Goal: Task Accomplishment & Management: Use online tool/utility

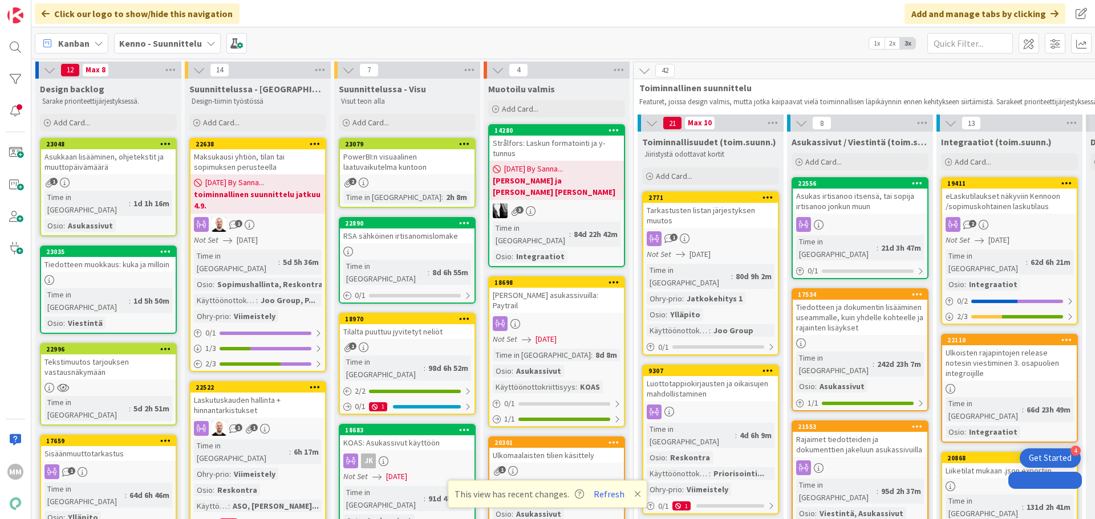
click at [179, 47] on b "Kenno - Suunnittelu" at bounding box center [160, 43] width 83 height 11
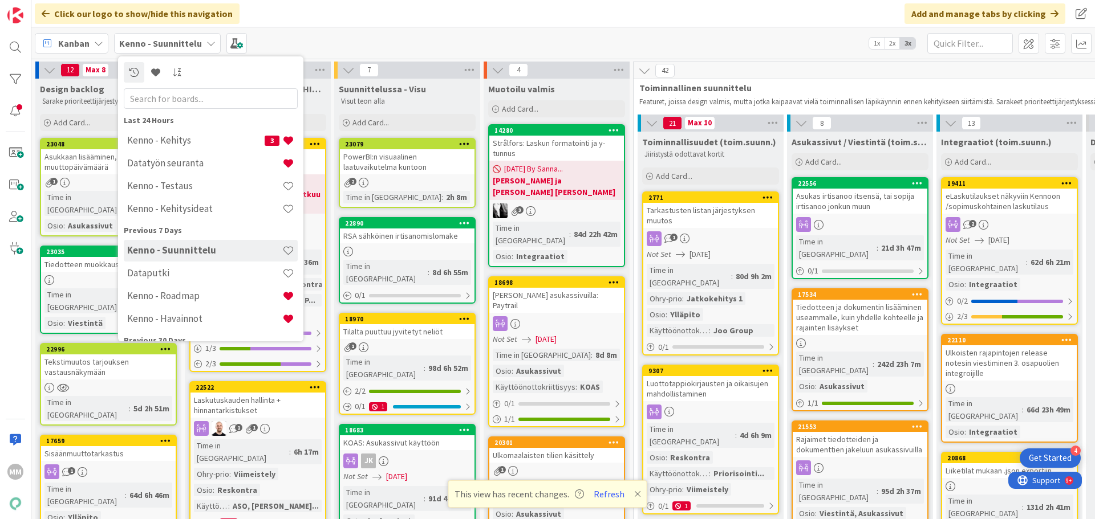
click at [204, 213] on h4 "Kenno - Kehitysideat" at bounding box center [204, 208] width 155 height 11
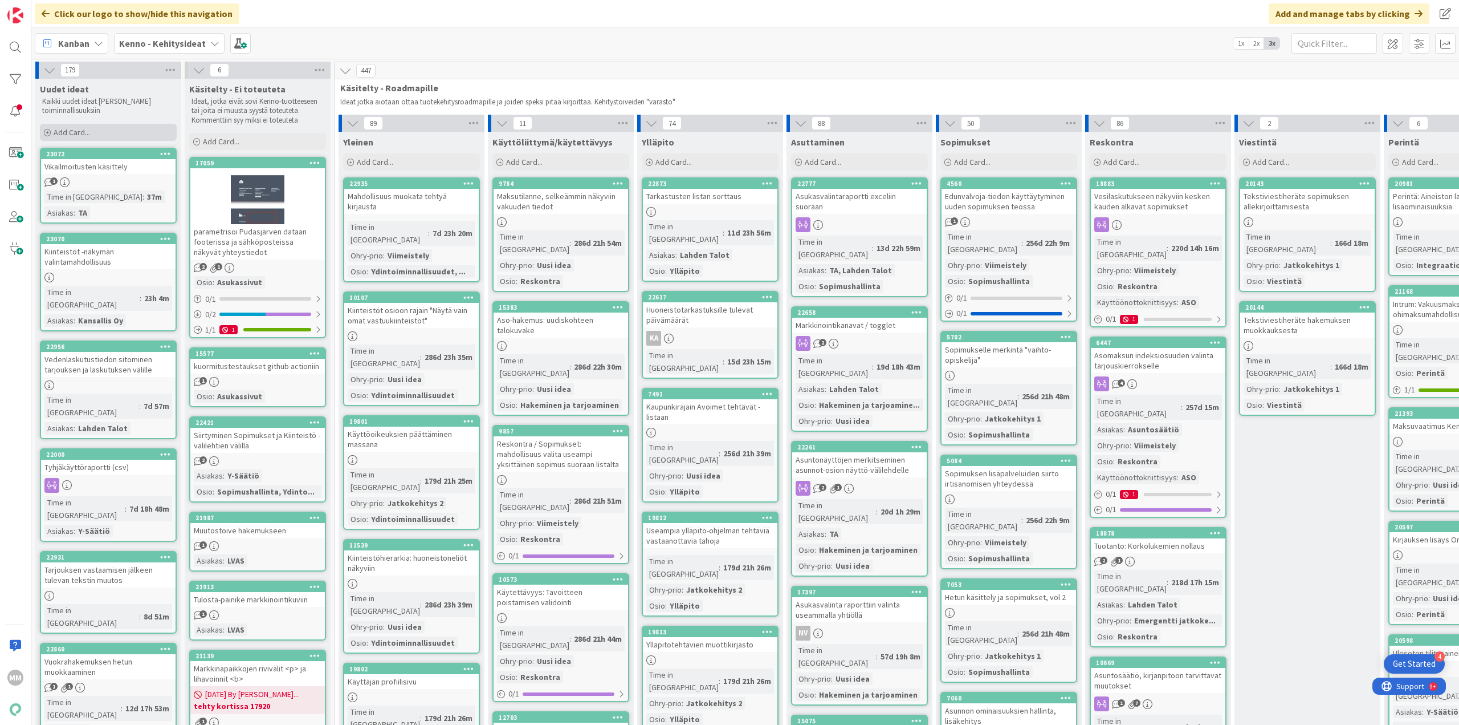
click at [72, 132] on span "Add Card..." at bounding box center [72, 132] width 36 height 10
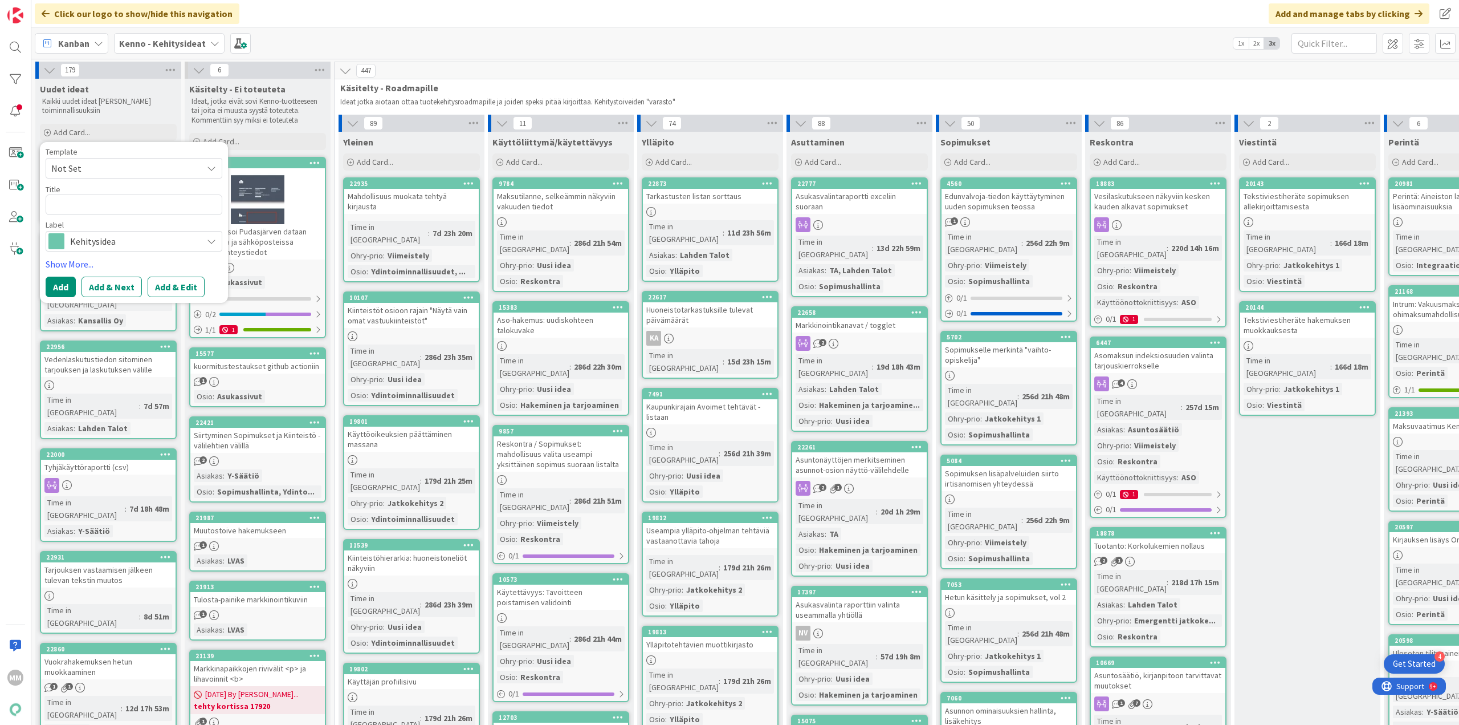
click at [91, 205] on textarea at bounding box center [134, 204] width 177 height 21
click at [83, 209] on textarea at bounding box center [134, 204] width 177 height 21
type textarea "x"
type textarea "K"
type textarea "x"
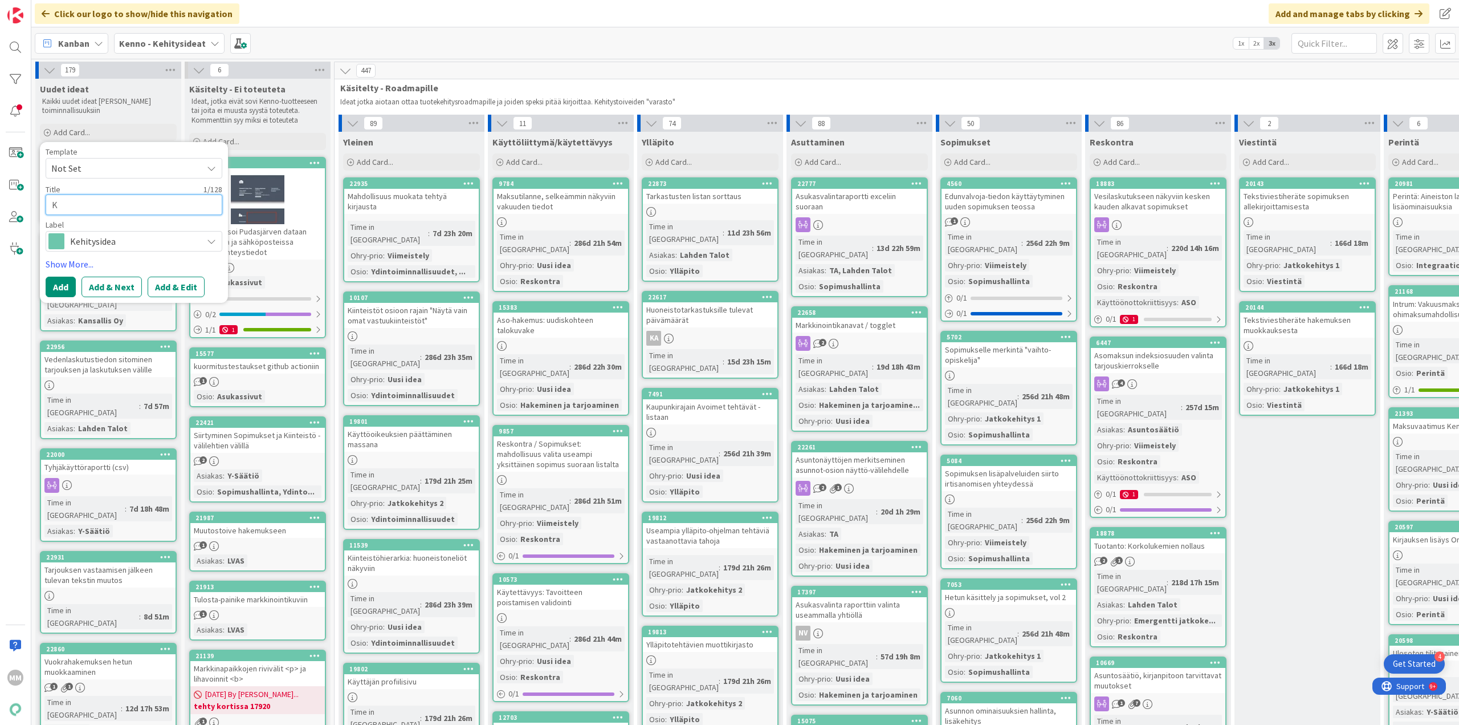
type textarea "Kä"
type textarea "x"
type textarea "Käyt"
type textarea "x"
type textarea "Käytt"
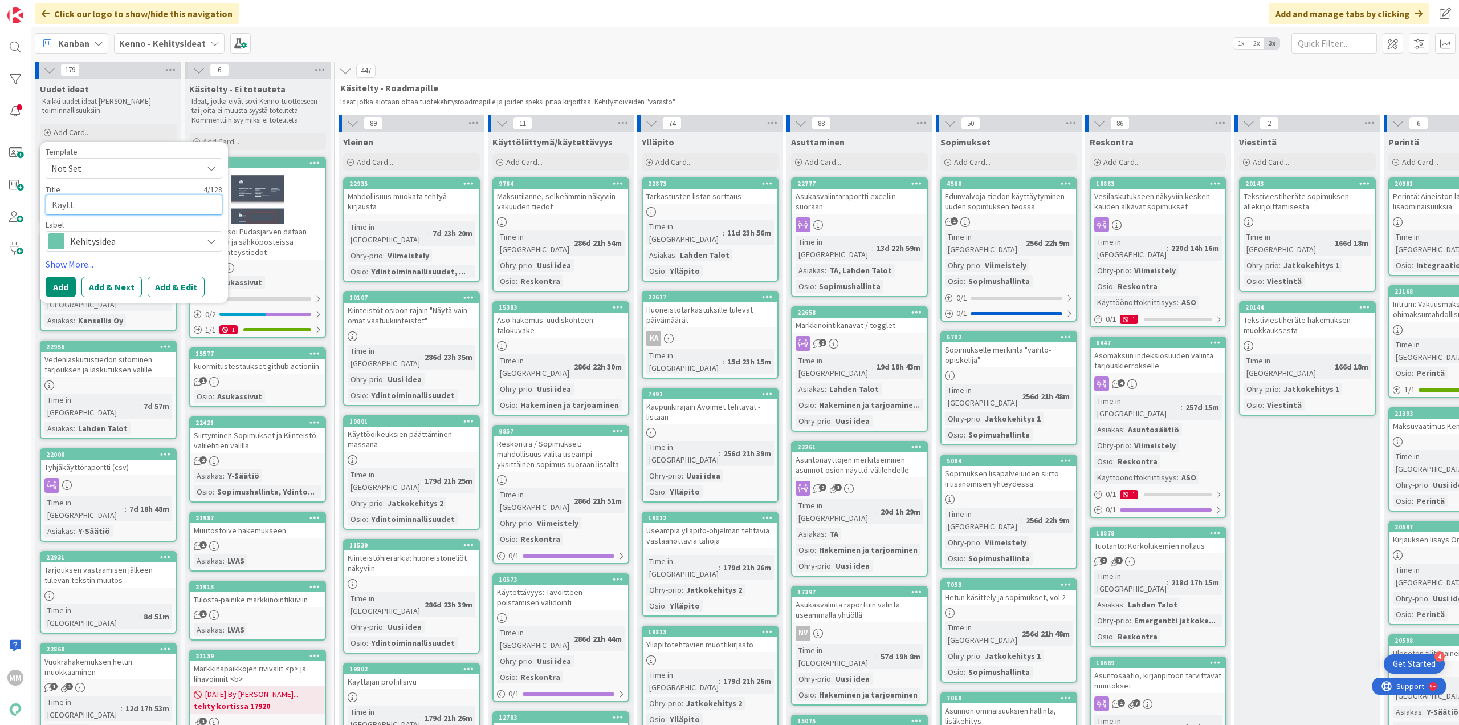
type textarea "x"
type textarea "Käyttö"
type textarea "x"
type textarea "Käyttöl"
type textarea "x"
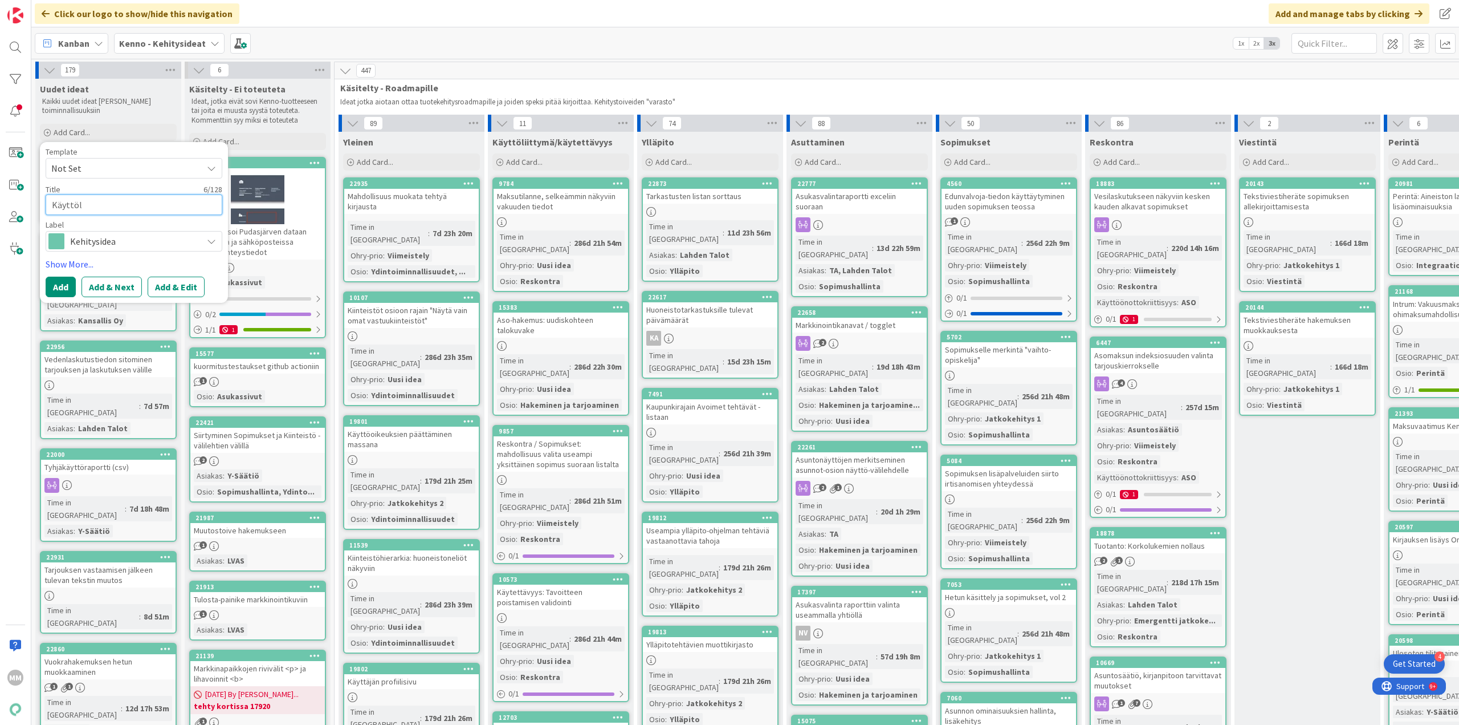
type textarea "Käyttöli"
type textarea "x"
type textarea "Käyttöliit"
type textarea "x"
type textarea "Käyttöliitt"
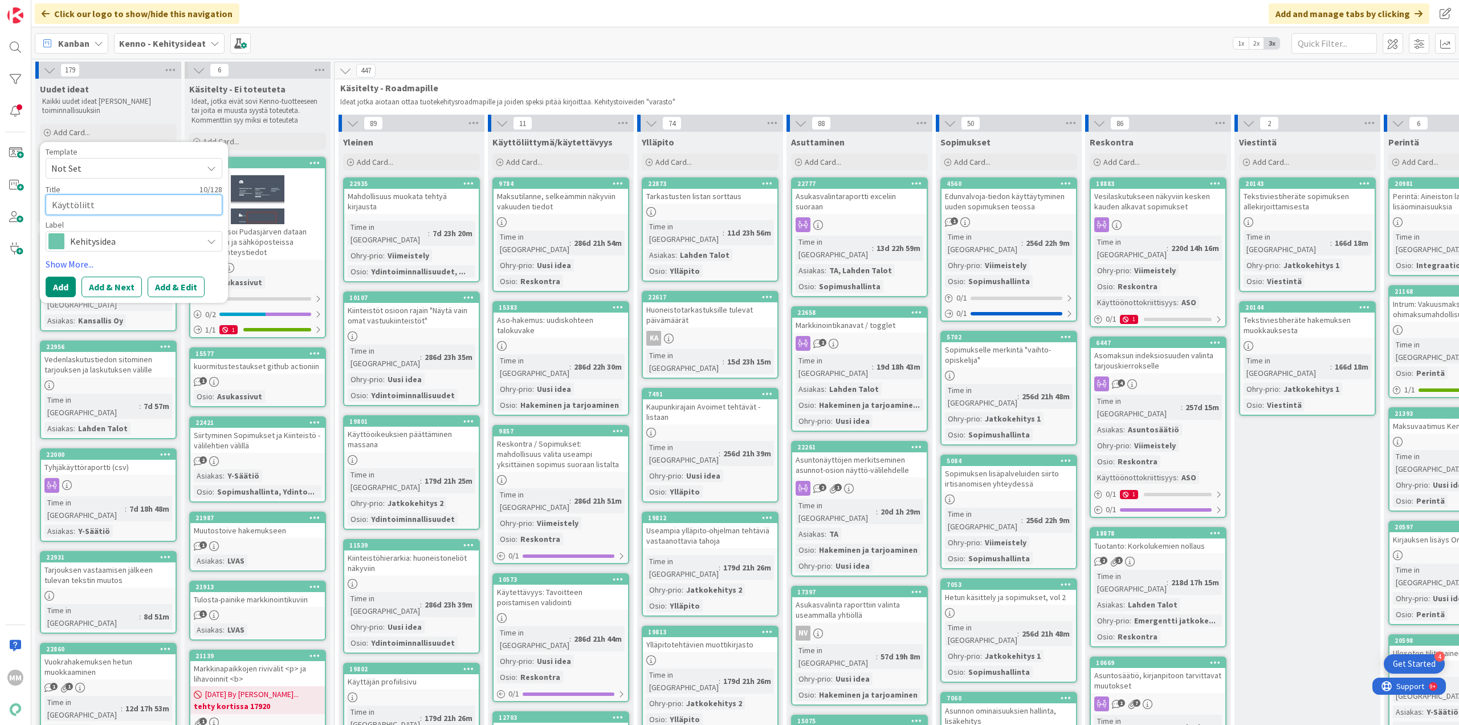
type textarea "x"
type textarea "Käyttöliitty"
type textarea "x"
type textarea "Käyttöliittymäs"
type textarea "x"
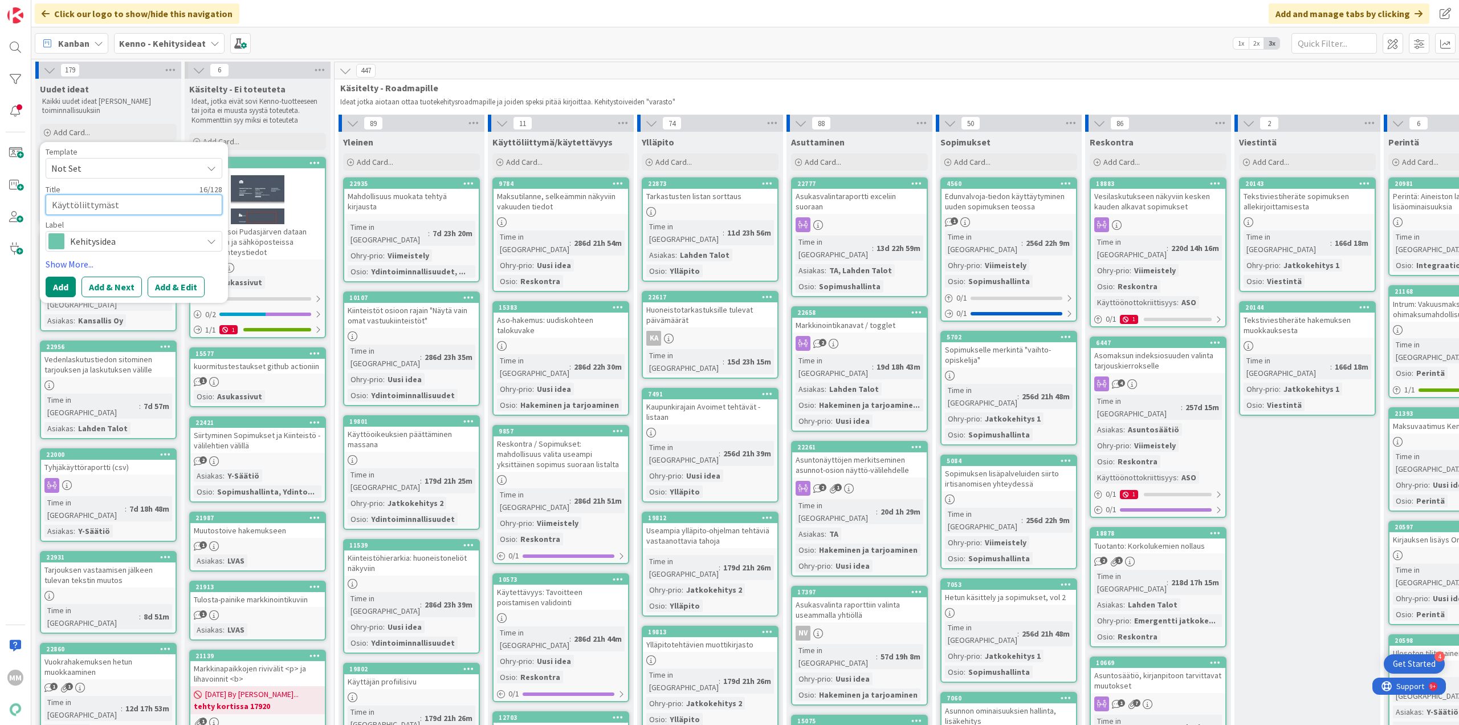
type textarea "Käyttöliittymästä"
type textarea "x"
type textarea "Käyttöliittymästä"
type textarea "x"
type textarea "Käyttöliittymästä t"
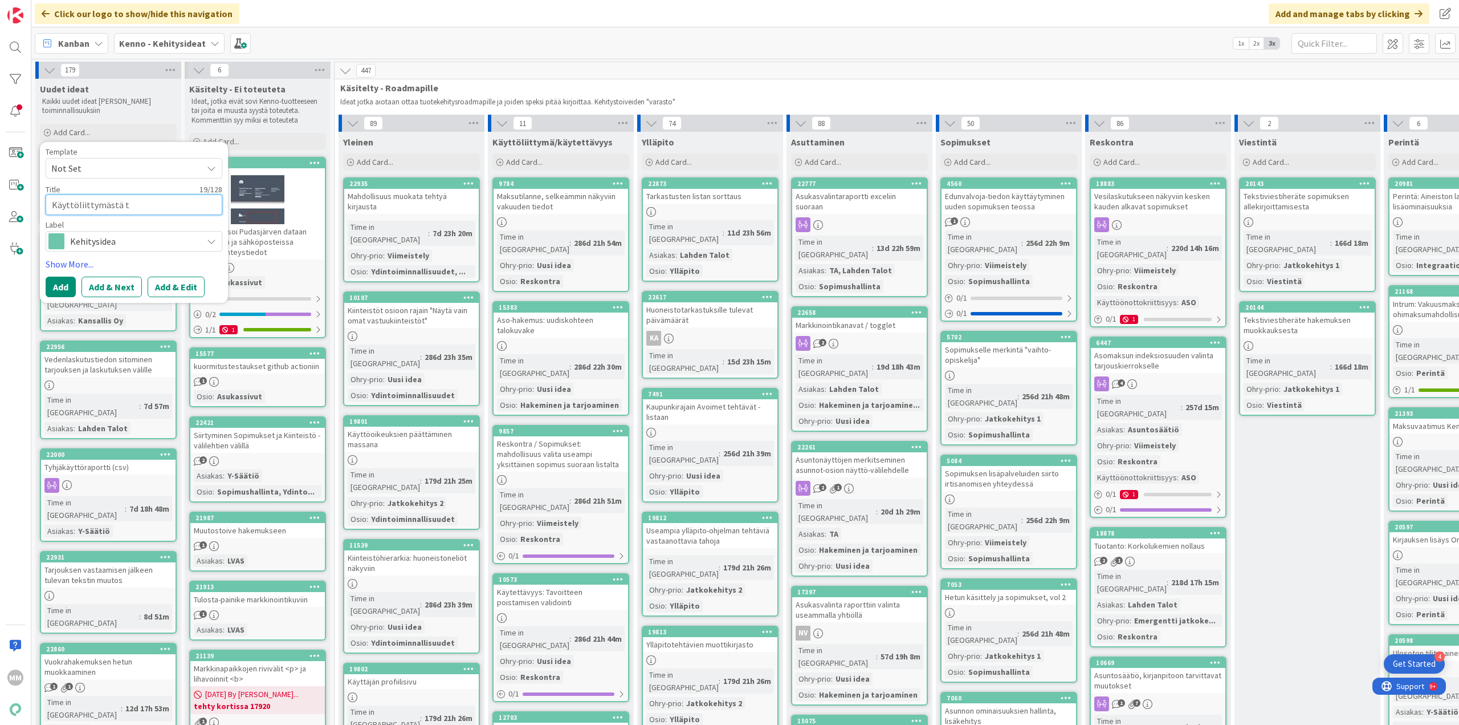
type textarea "x"
type textarea "Käyttöliittymästä tu"
type textarea "x"
type textarea "Käyttöliittymästä tul"
type textarea "x"
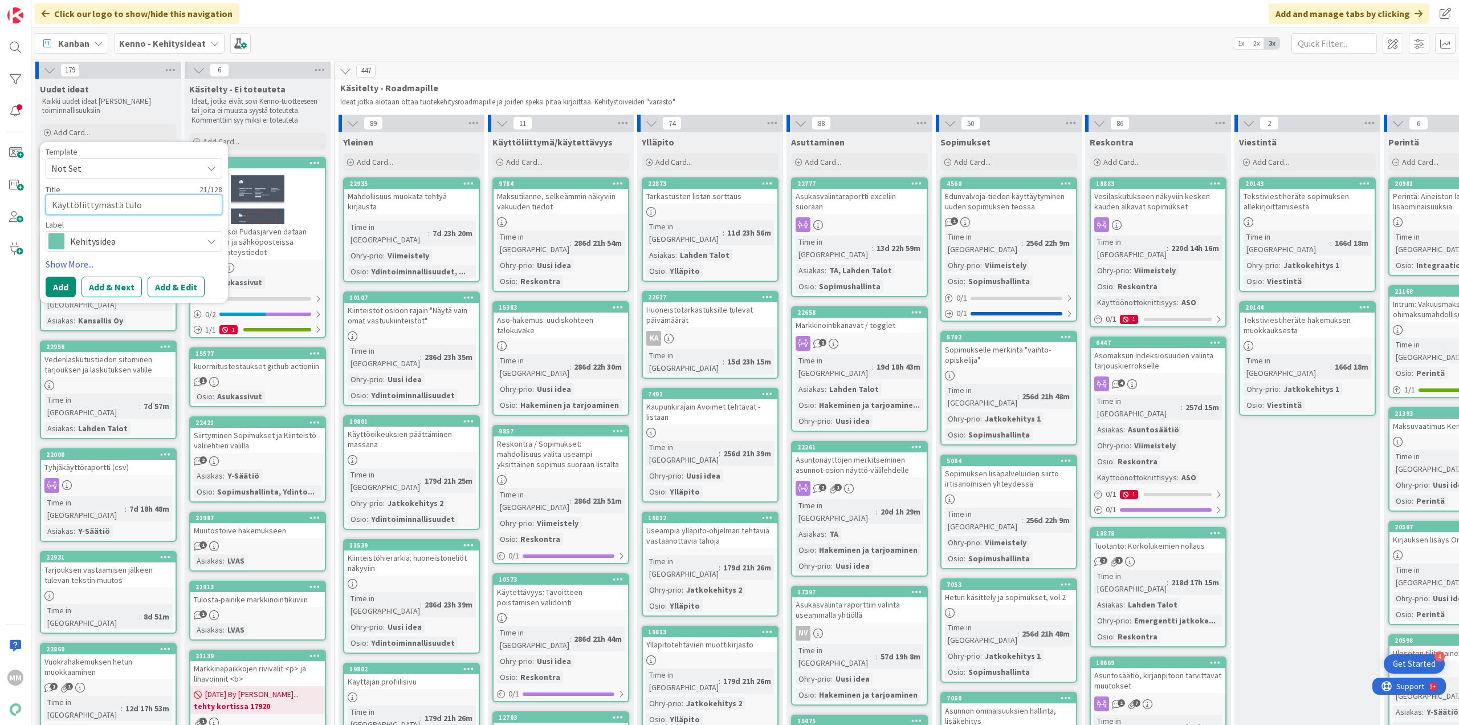
type textarea "Käyttöliittymästä tulos"
type textarea "x"
type textarea "Käyttöliittymästä tulost"
type textarea "x"
type textarea "Käyttöliittymästä tulostet"
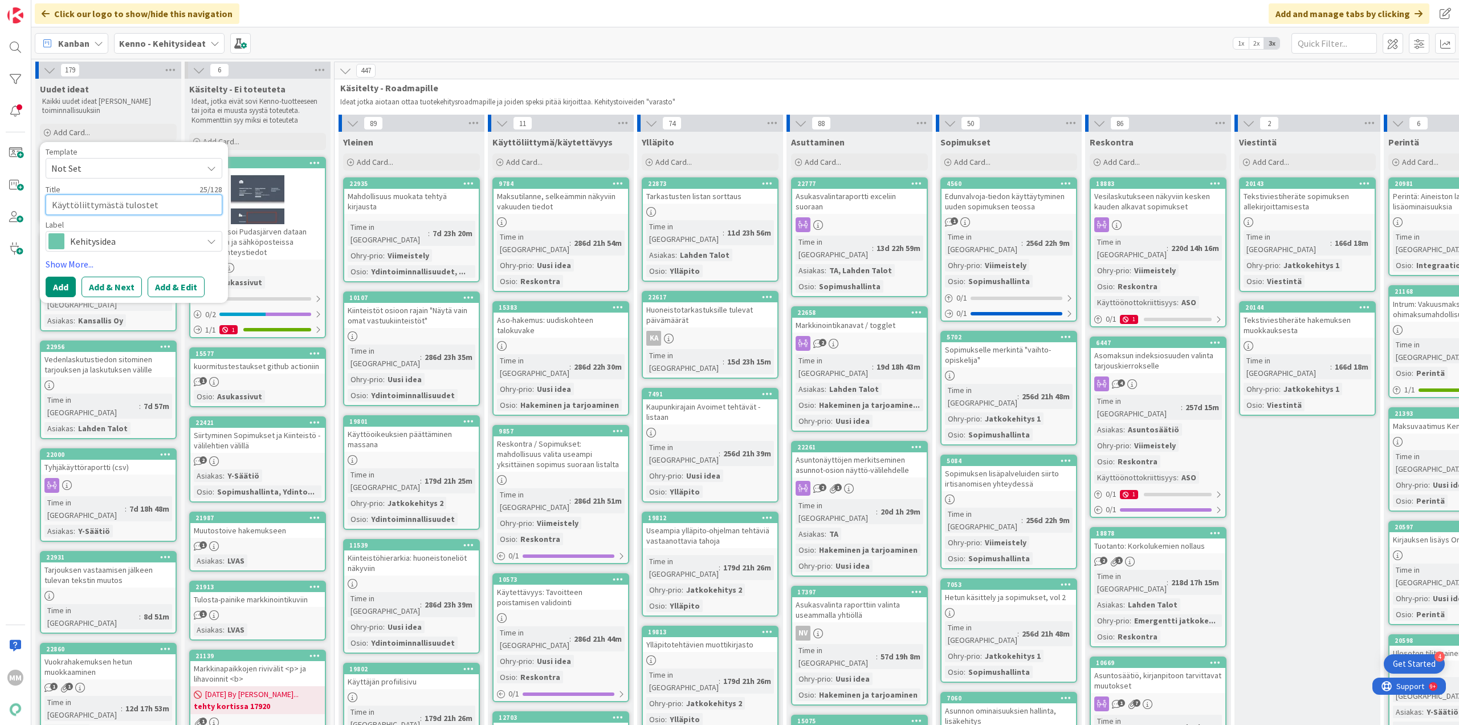
type textarea "x"
type textarea "Käyttöliittymästä tulostett"
type textarea "x"
type textarea "K"
type textarea "x"
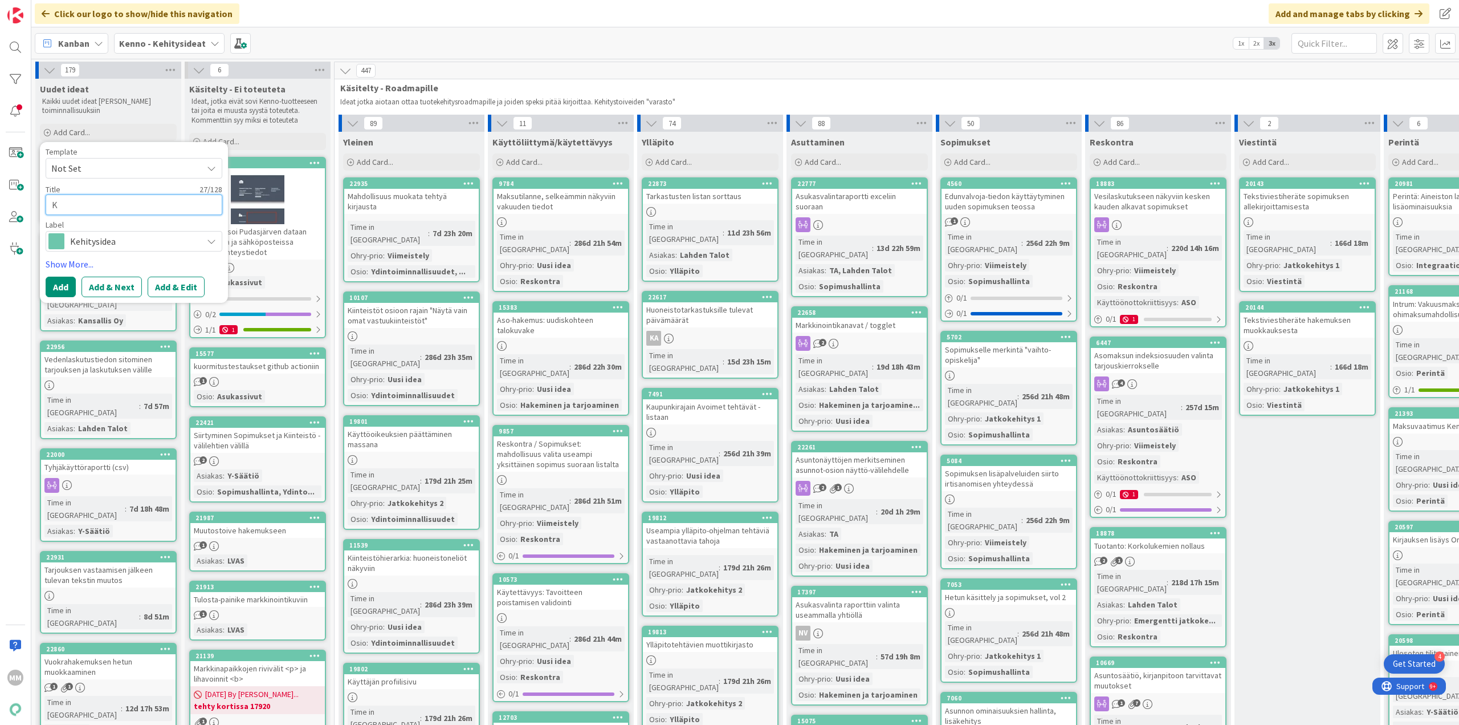
type textarea "Ke"
type textarea "x"
type textarea "[PERSON_NAME]"
type textarea "x"
type textarea "Kenno"
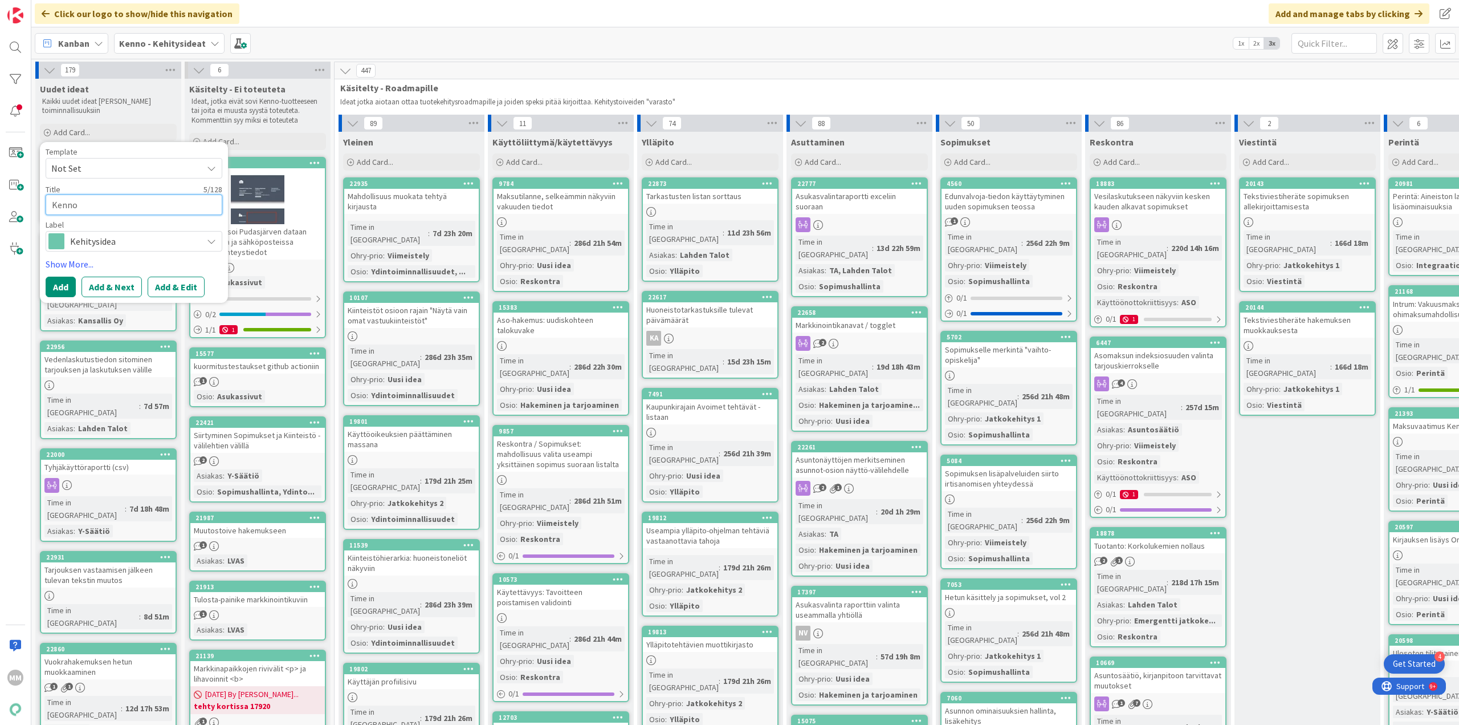
type textarea "x"
type textarea "[PERSON_NAME]"
type textarea "x"
type textarea "[PERSON_NAME] r"
type textarea "x"
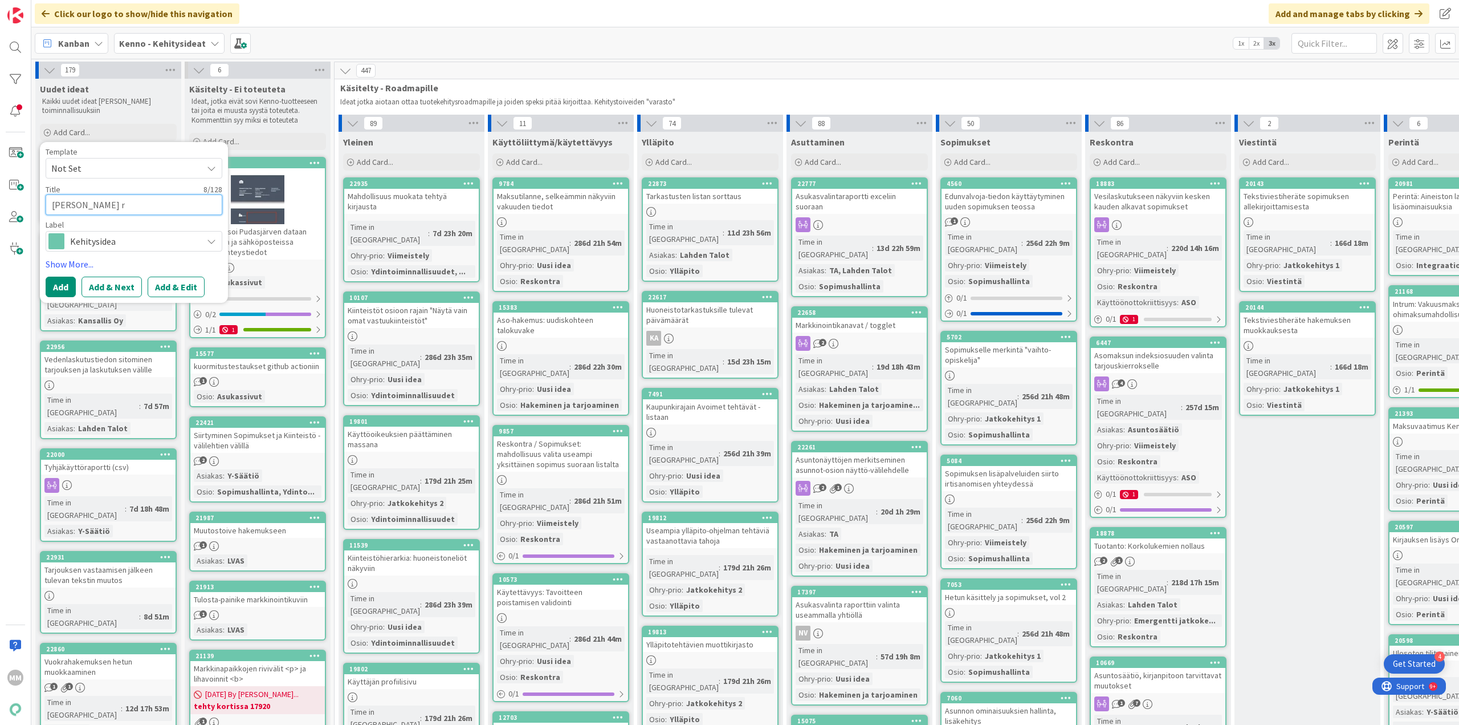
type textarea "[PERSON_NAME] re"
type textarea "x"
type textarea "[PERSON_NAME] res"
type textarea "x"
type textarea "[PERSON_NAME]"
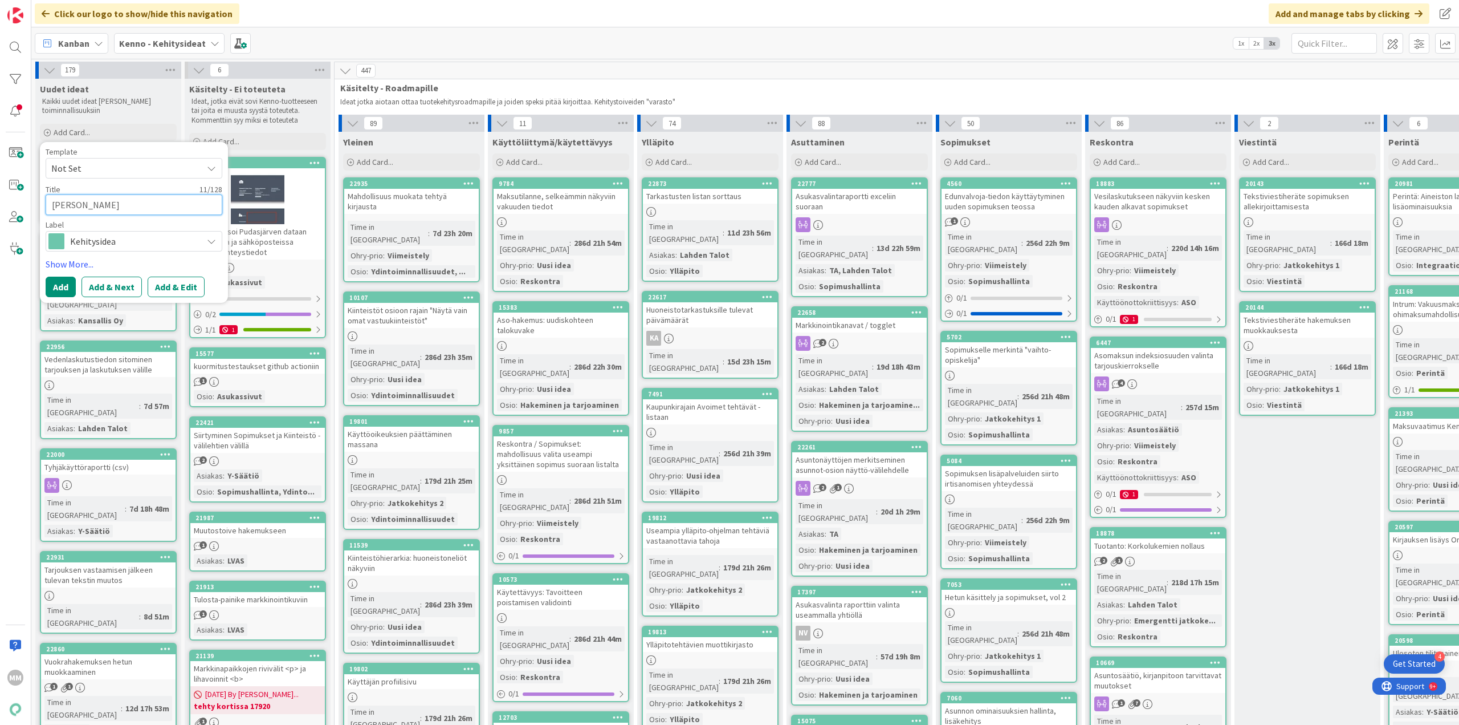
type textarea "x"
type textarea "[PERSON_NAME]"
type textarea "x"
type textarea "[PERSON_NAME] reskon"
type textarea "x"
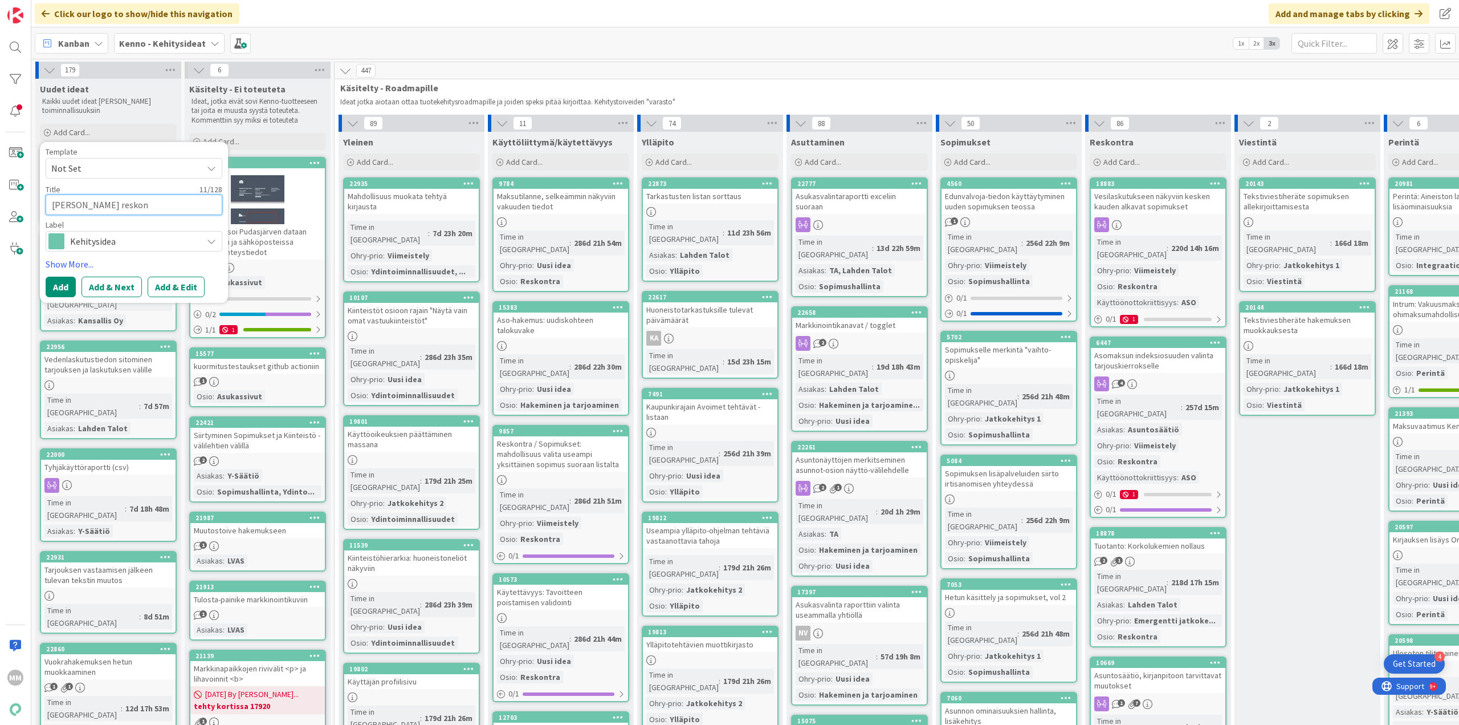
type textarea "[PERSON_NAME] reskont"
type textarea "x"
type textarea "[PERSON_NAME] reskontr"
type textarea "x"
type textarea "[PERSON_NAME] reskontra"
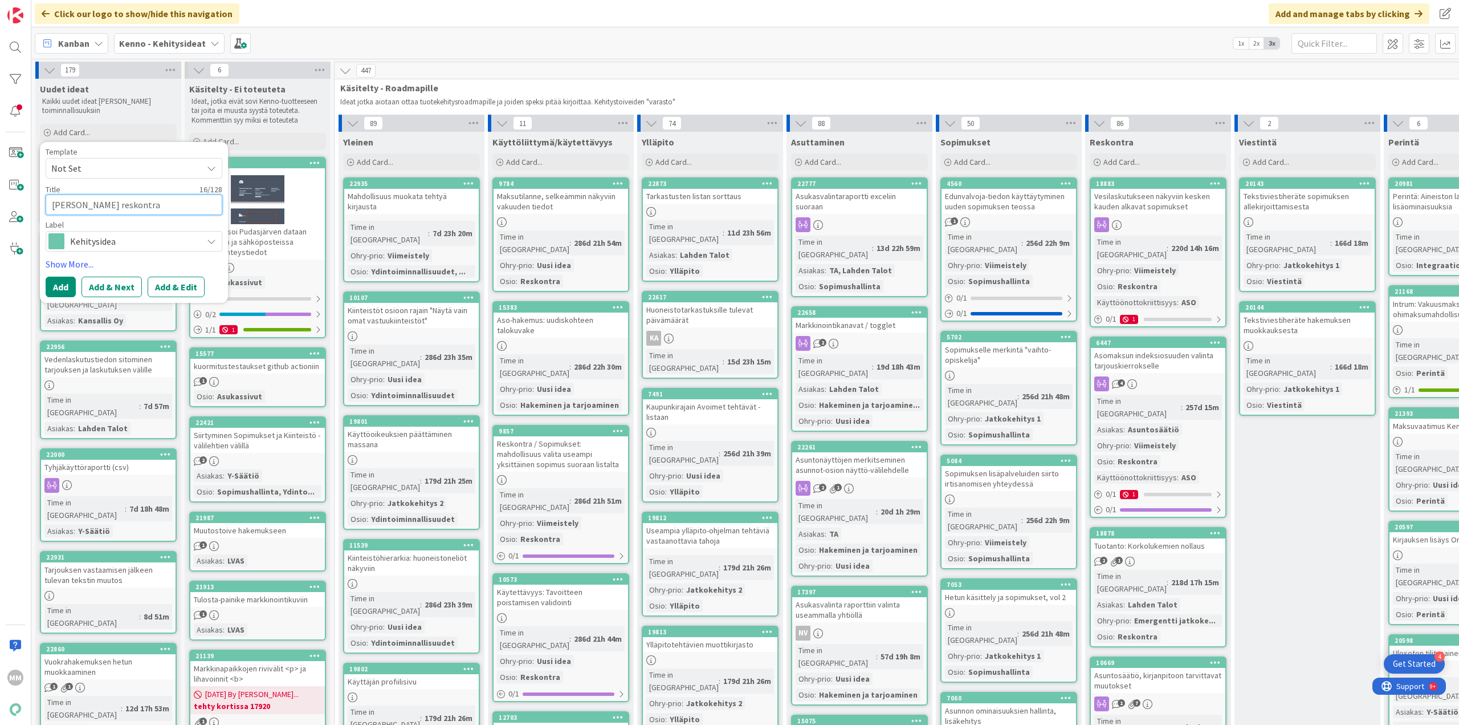
type textarea "x"
type textarea "[PERSON_NAME] reskontrast"
type textarea "x"
type textarea "[PERSON_NAME] reskontrasta"
type textarea "x"
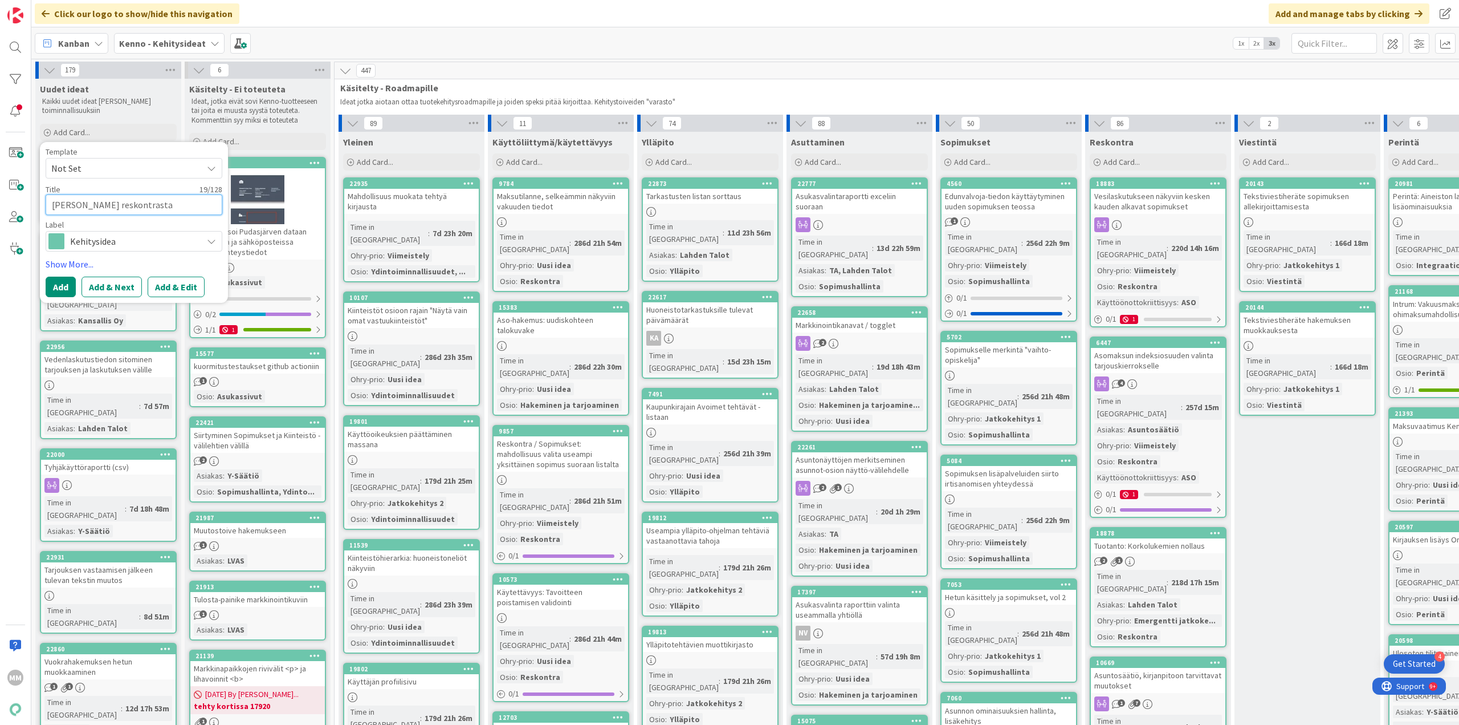
type textarea "[PERSON_NAME] reskontrasta t"
type textarea "x"
type textarea "[PERSON_NAME] reskontrasta tu"
type textarea "x"
type textarea "[PERSON_NAME] reskontrasta tul"
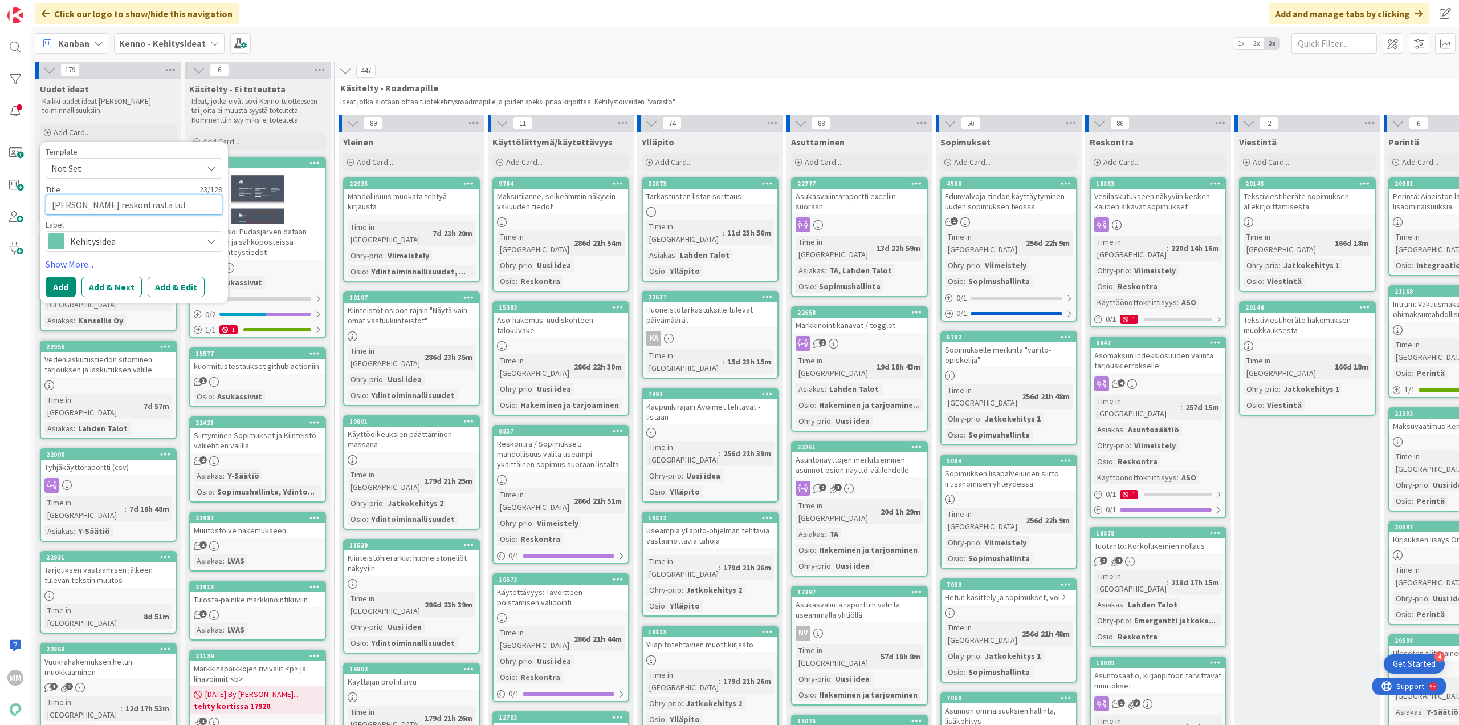
type textarea "x"
type textarea "[PERSON_NAME] reskontrasta tulo"
type textarea "x"
type textarea "[PERSON_NAME] reskontrasta tulost"
type textarea "x"
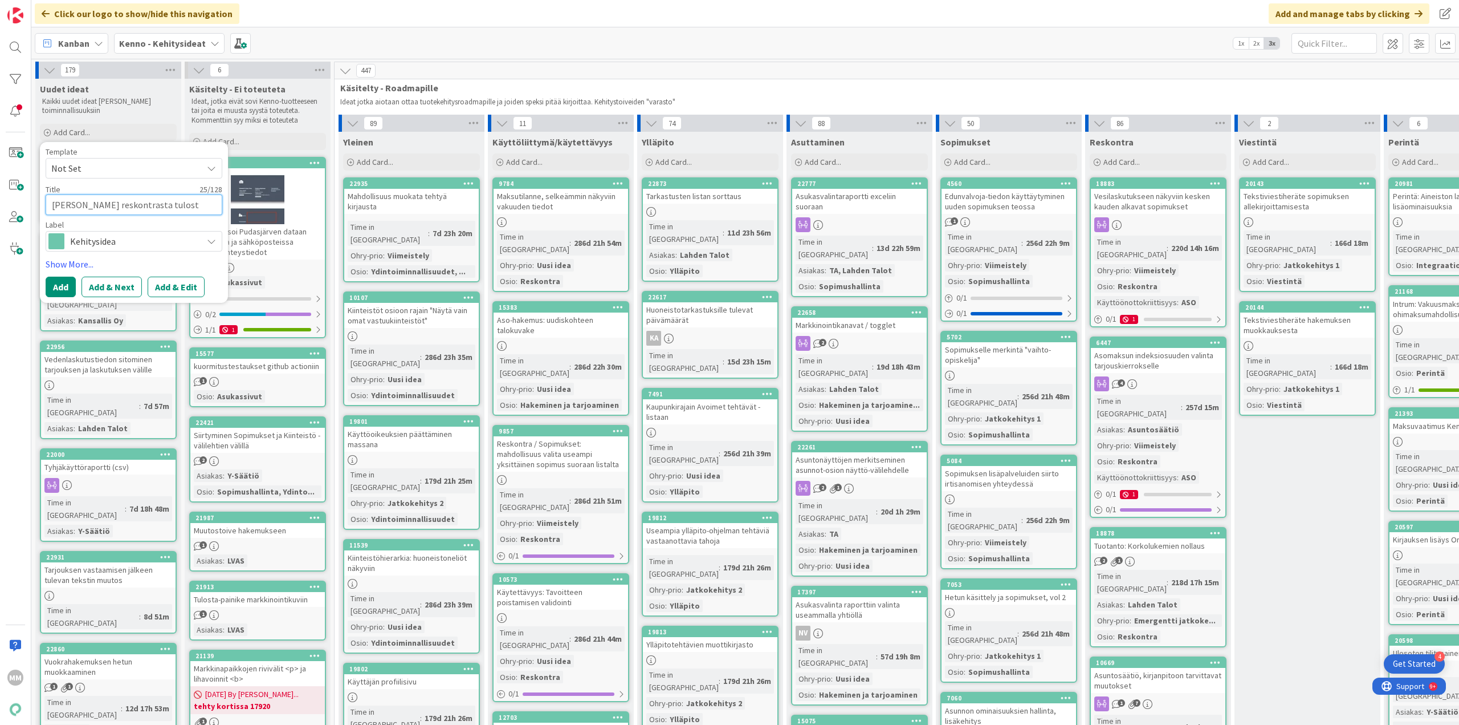
type textarea "[PERSON_NAME] reskontrasta tuloste"
type textarea "x"
type textarea "[PERSON_NAME] reskontrasta tulostet"
type textarea "x"
type textarea "[PERSON_NAME] reskontrasta tulostett"
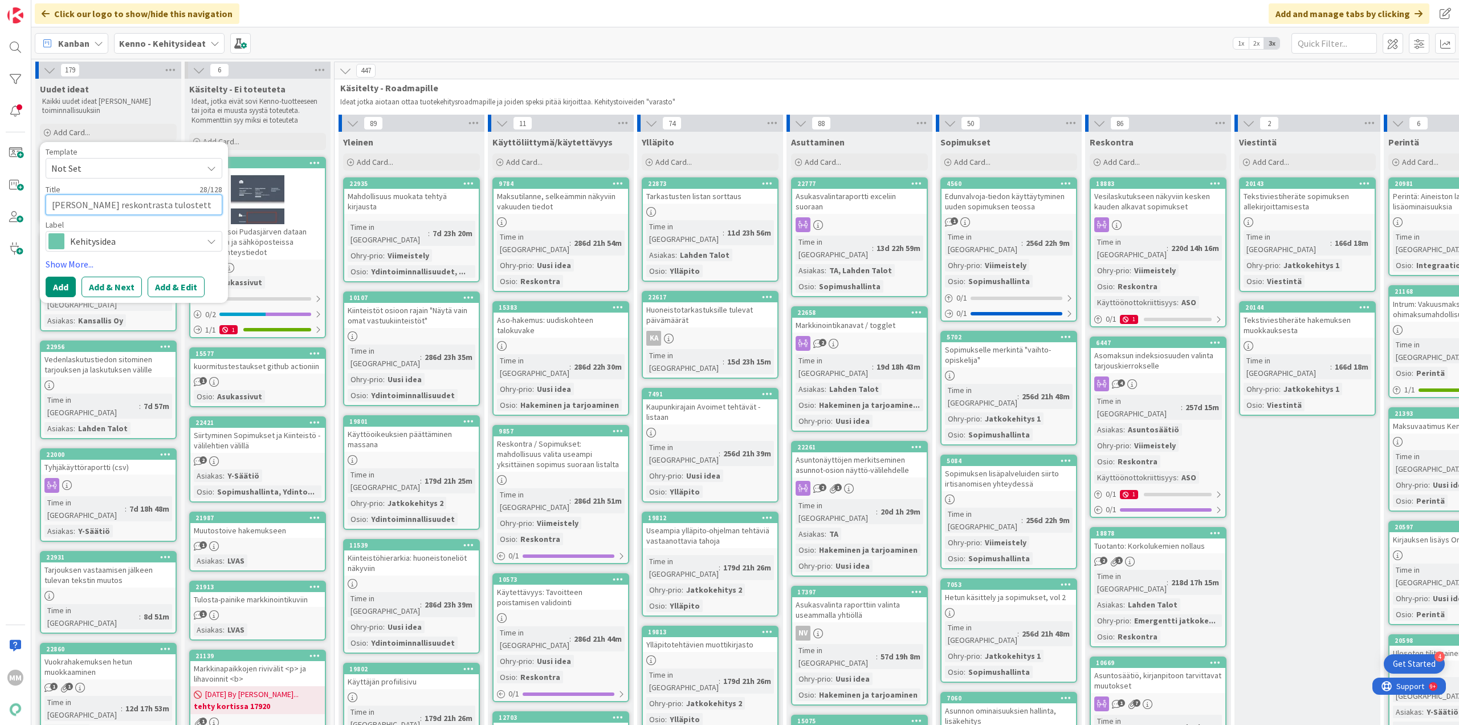
type textarea "x"
type textarea "[PERSON_NAME] reskontrasta tulostetta"
type textarea "x"
type textarea "[PERSON_NAME] reskontrasta tulostettav"
type textarea "x"
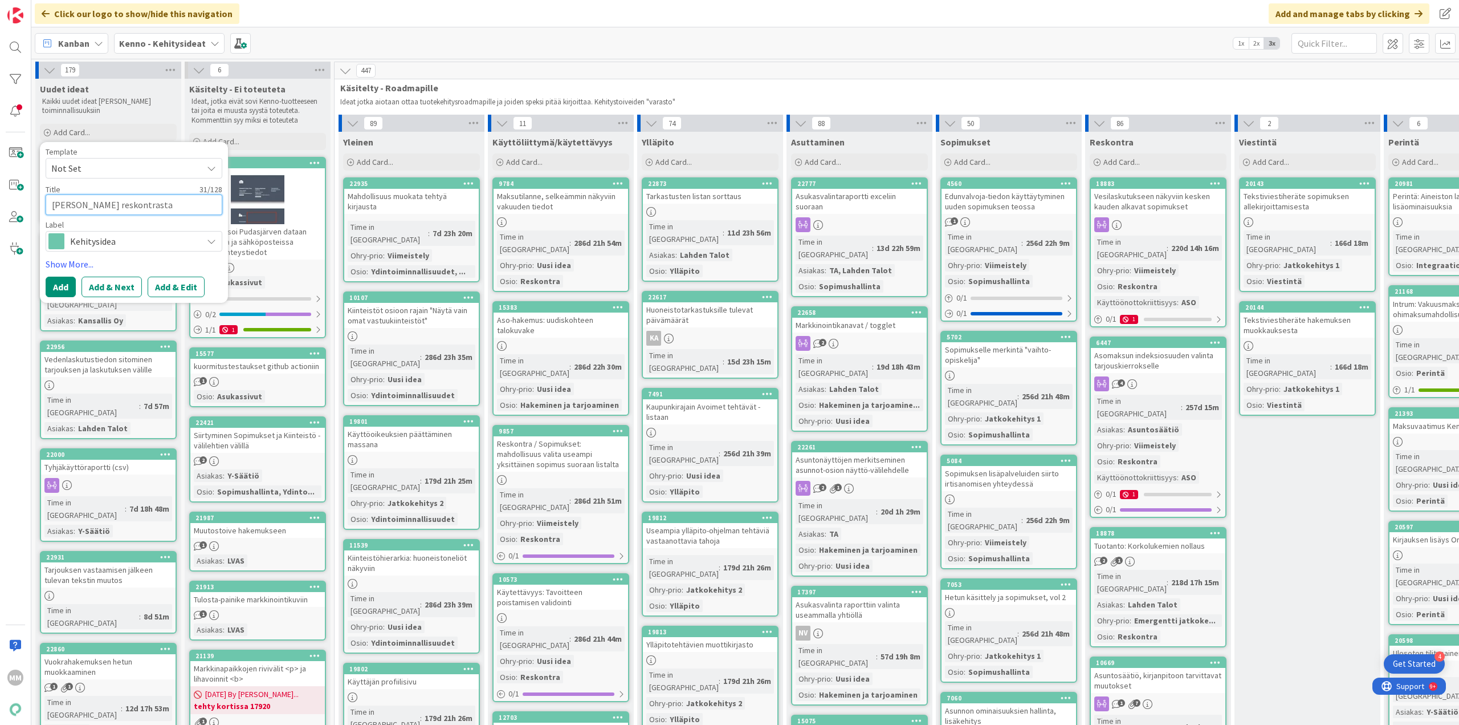
type textarea "[PERSON_NAME] reskontrasta tulostettava"
type textarea "x"
type textarea "[PERSON_NAME] reskontrasta tulostettava"
type textarea "x"
type textarea "[PERSON_NAME] reskontrasta tulostettava r"
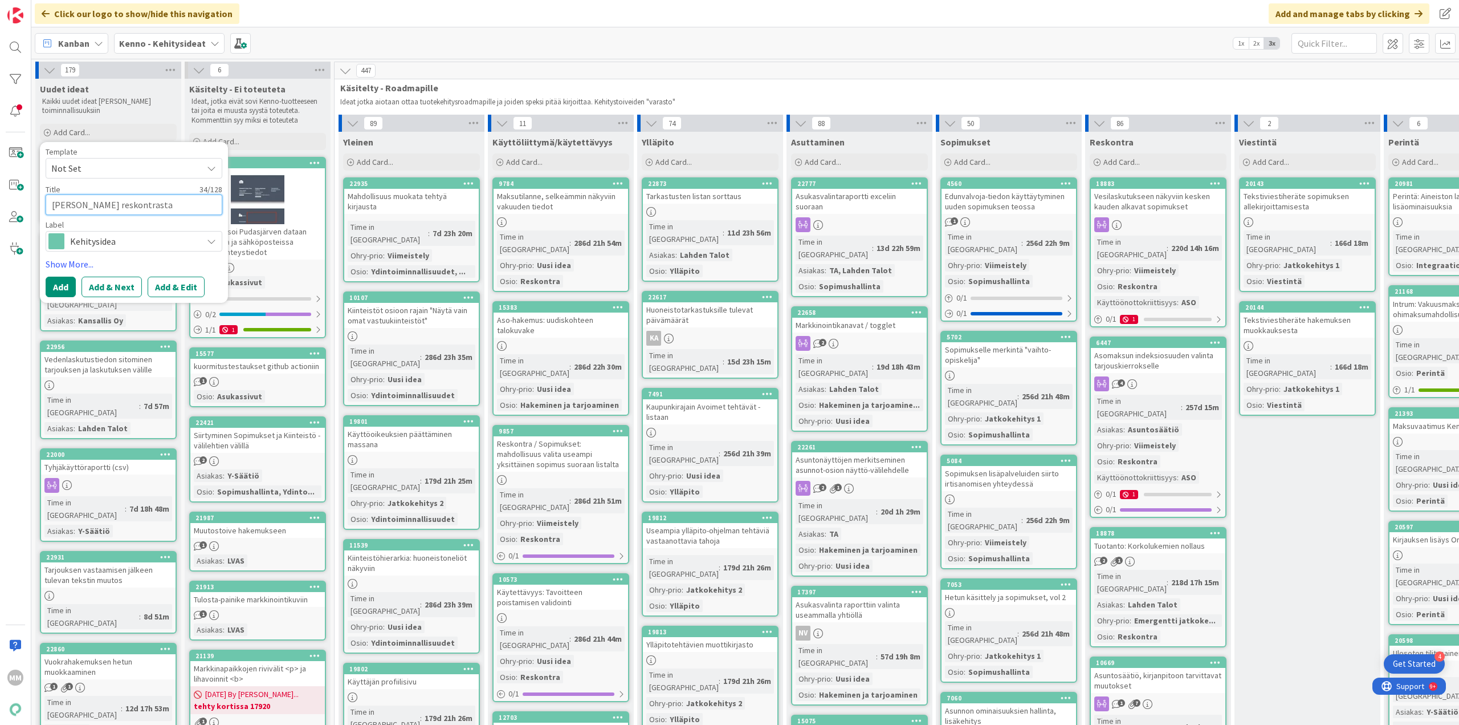
type textarea "x"
type textarea "[PERSON_NAME] reskontrasta tulostettava ra"
type textarea "x"
type textarea "[PERSON_NAME] reskontrasta tulostettava [DATE]"
type textarea "x"
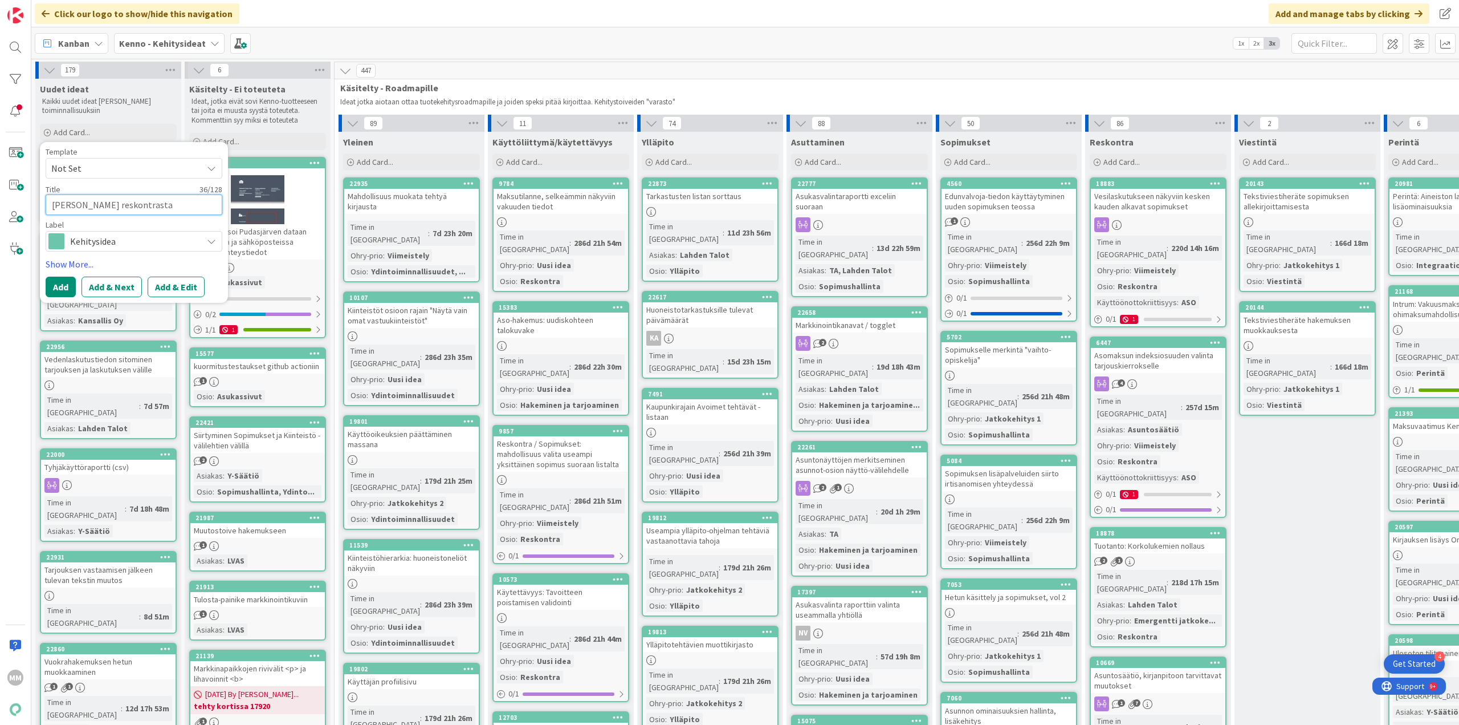
type textarea "[PERSON_NAME] reskontrasta tulostettava rajai"
type textarea "x"
type textarea "[PERSON_NAME] reskontrasta tulostettava [DATE]"
type textarea "x"
type textarea "[PERSON_NAME] reskontrasta tulostettava raj"
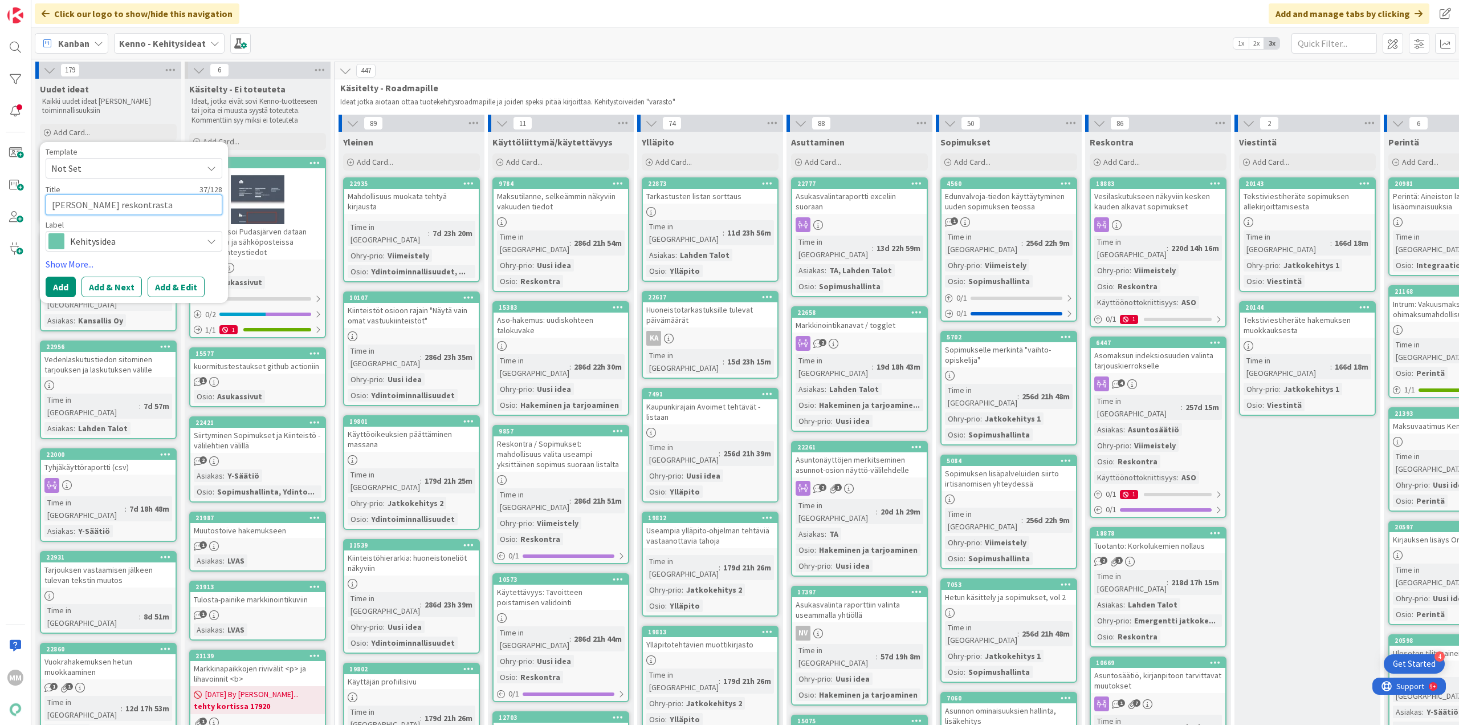
type textarea "x"
type textarea "[PERSON_NAME] reskontrasta tulostettava ra"
type textarea "x"
type textarea "[PERSON_NAME] reskontrasta tulostettava r"
type textarea "x"
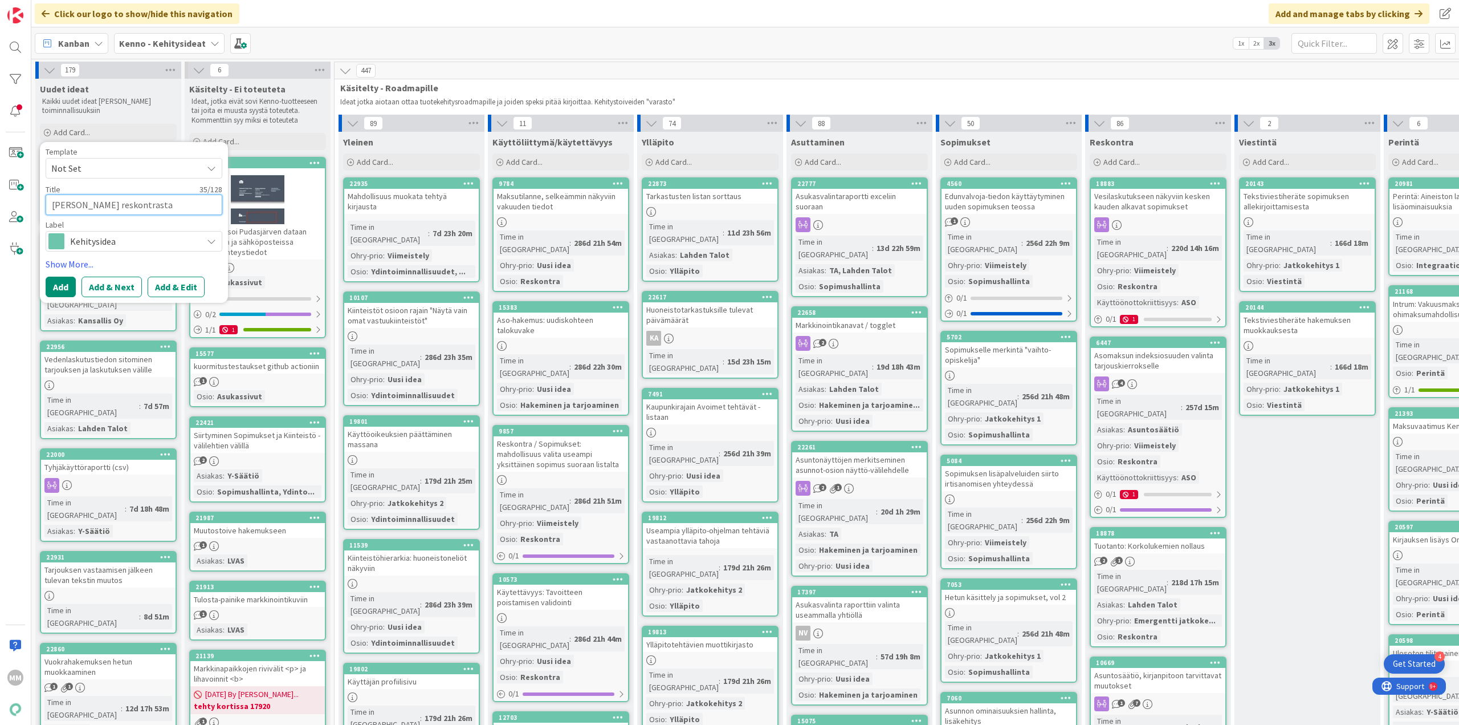
type textarea "[PERSON_NAME] reskontrasta tulostettava"
type textarea "x"
type textarea "[PERSON_NAME] reskontrasta tulostettava e"
type textarea "x"
type textarea "[PERSON_NAME] reskontrasta tulostettava ex"
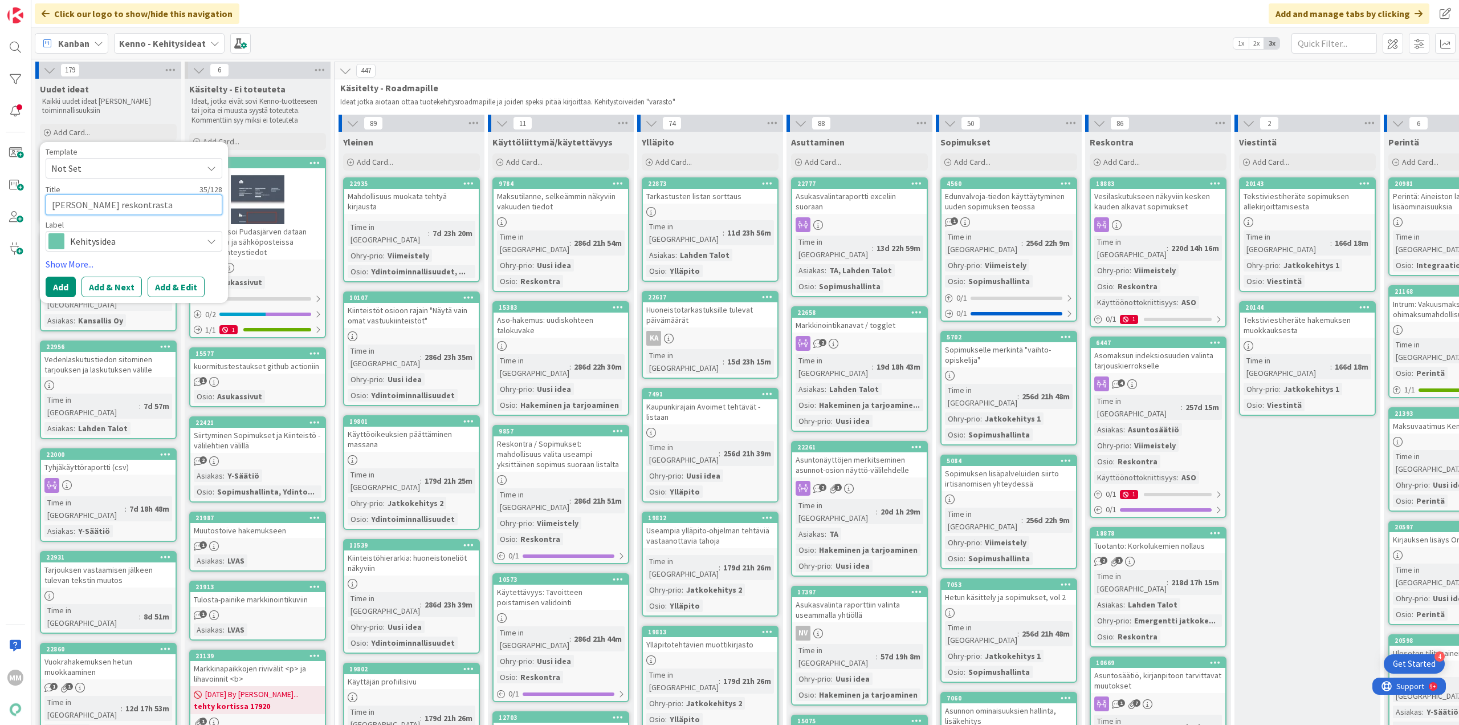
type textarea "x"
type textarea "[PERSON_NAME] reskontrasta tulostettava exc"
type textarea "x"
type textarea "[PERSON_NAME] reskontrasta tulostettava exce"
type textarea "x"
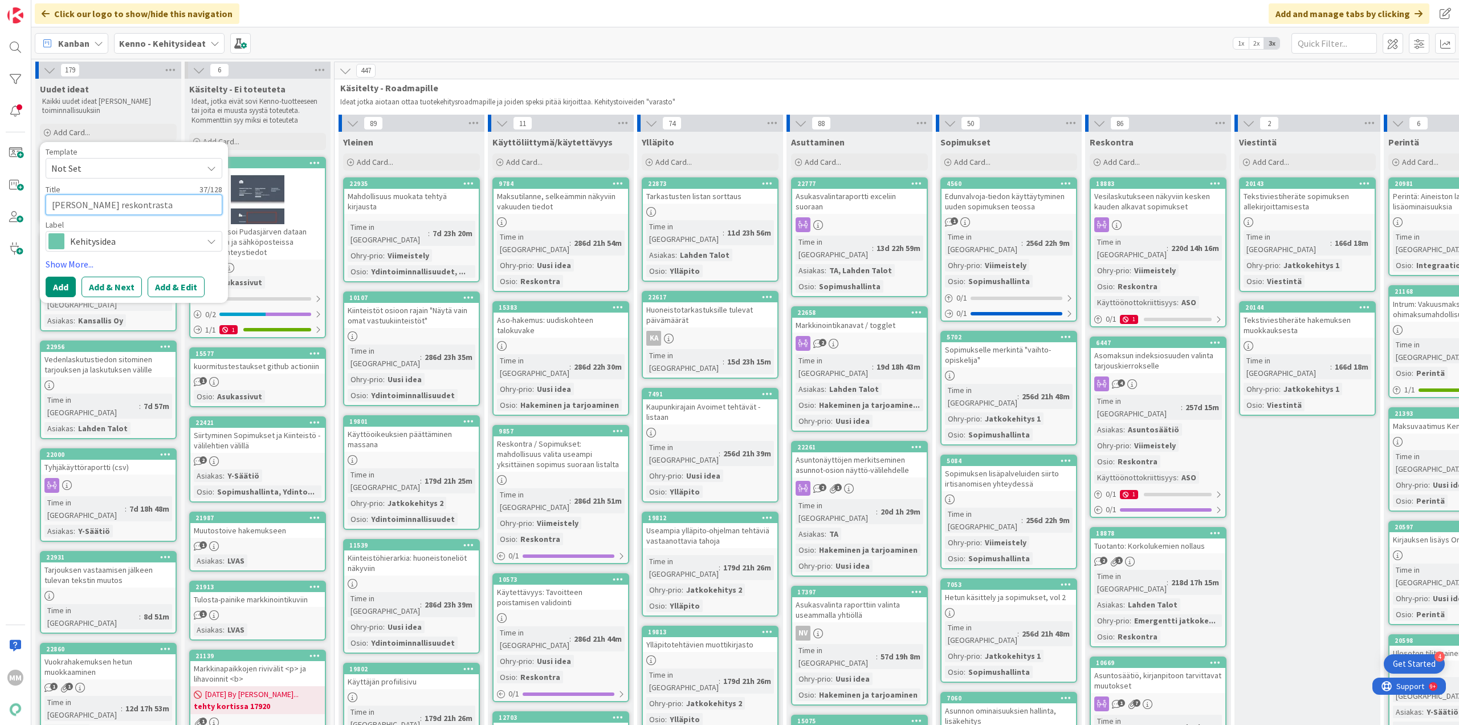
type textarea "[PERSON_NAME] reskontrasta tulostettava excel"
type textarea "x"
type textarea "[PERSON_NAME] reskontrasta tulostettava excel"
type textarea "x"
type textarea "[PERSON_NAME] reskontrasta tulostettava excel -"
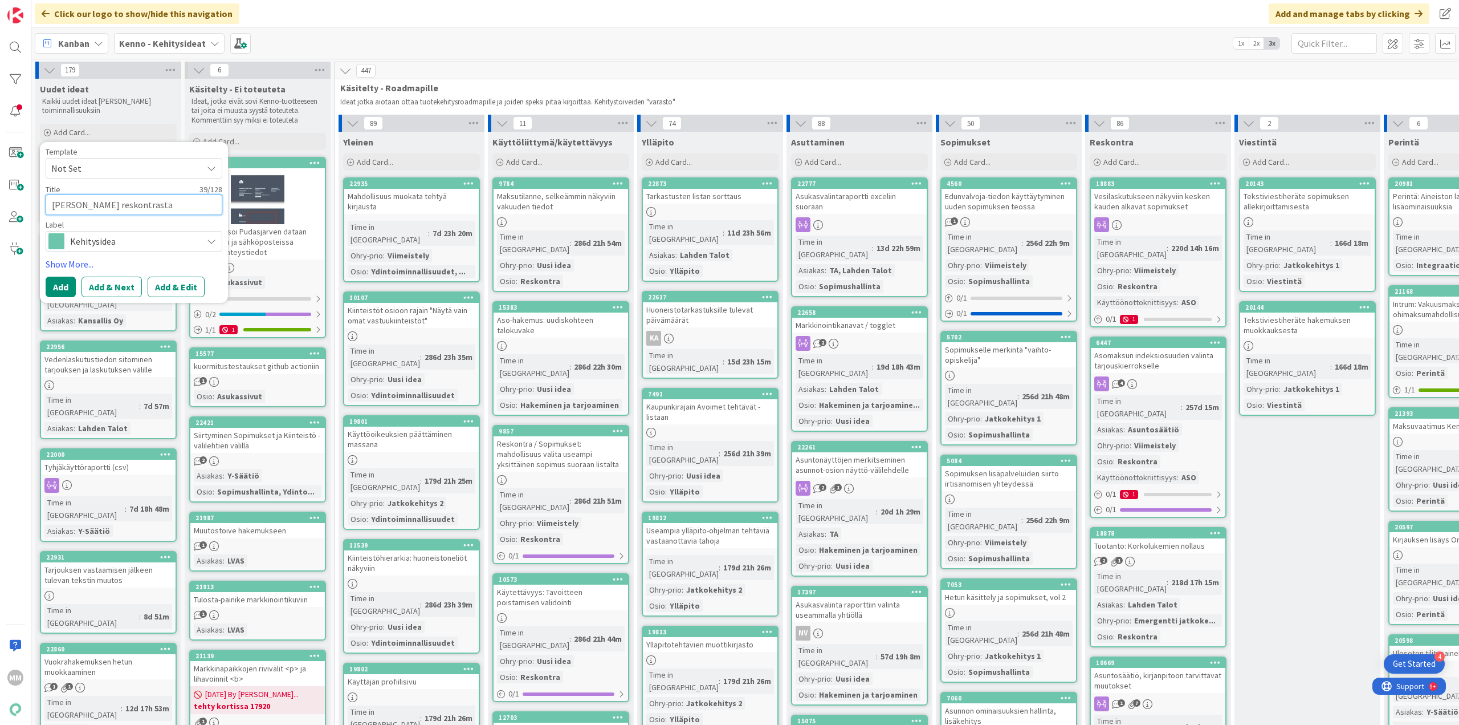
type textarea "x"
type textarea "[PERSON_NAME] reskontrasta tulostettava excel -s"
type textarea "x"
type textarea "[PERSON_NAME] reskontrasta tulostettava excel -si"
type textarea "x"
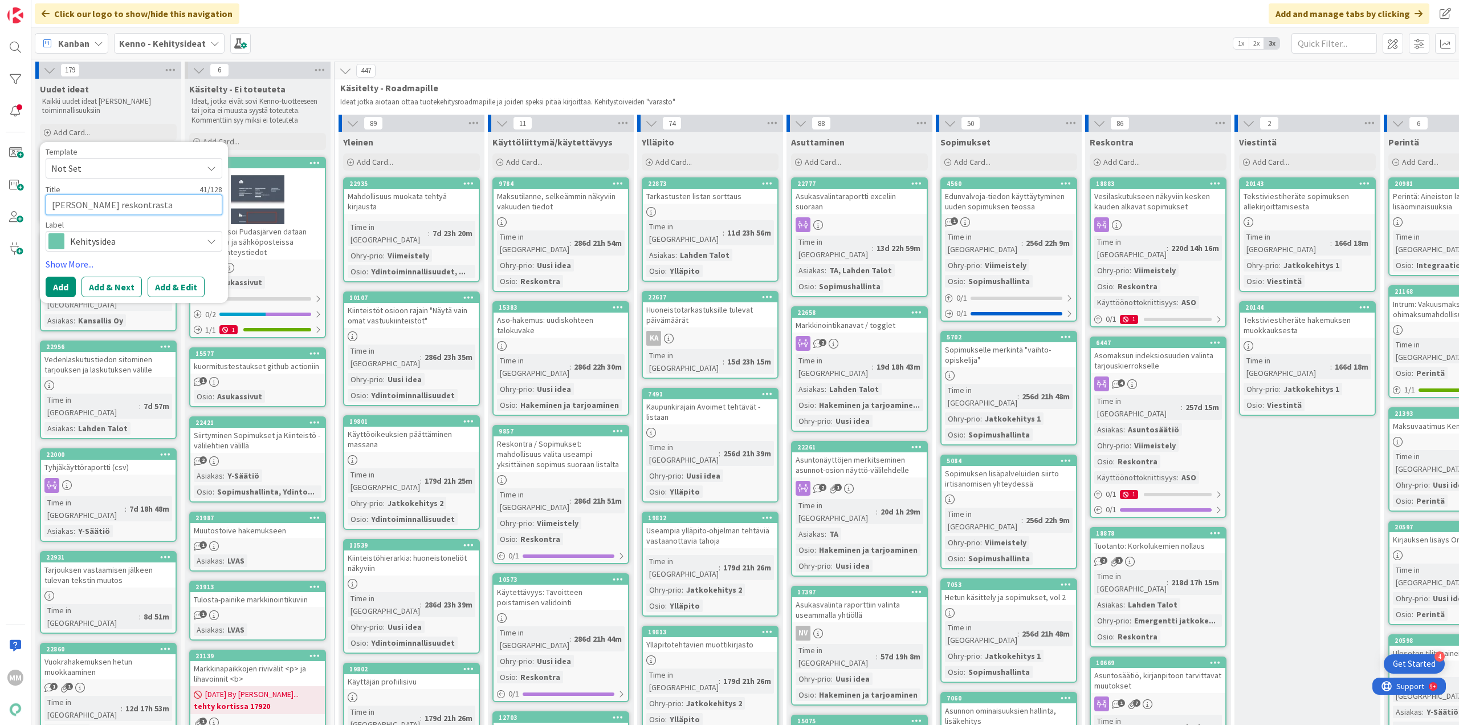
type textarea "[PERSON_NAME] reskontrasta tulostettava excel -sis"
type textarea "x"
type textarea "[PERSON_NAME] reskontrasta tulostettava excel -sisä"
type textarea "x"
type textarea "[PERSON_NAME] reskontrasta tulostettava excel -sisäi"
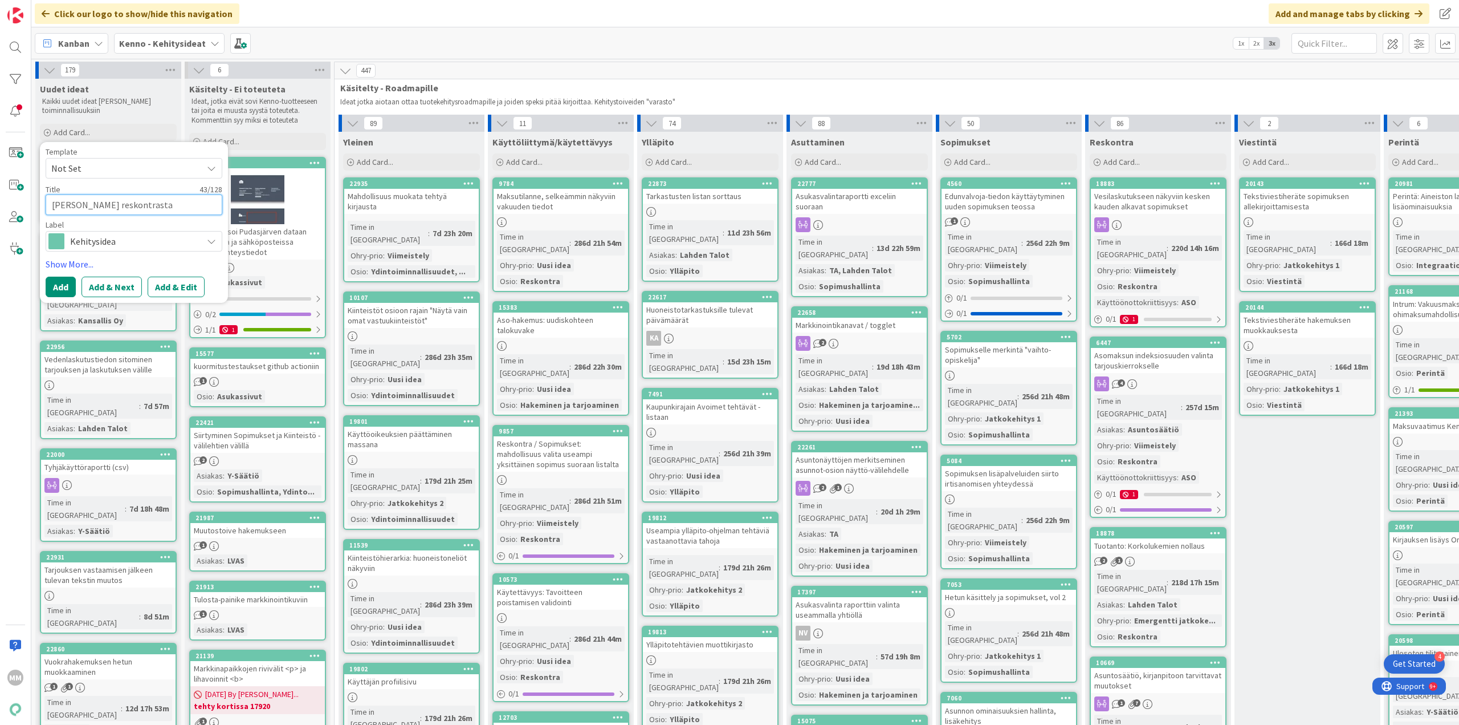
type textarea "x"
type textarea "[PERSON_NAME] reskontrasta tulostettava excel -sisäis"
type textarea "x"
type textarea "[PERSON_NAME] reskontrasta tulostettava excel -sisäise"
type textarea "x"
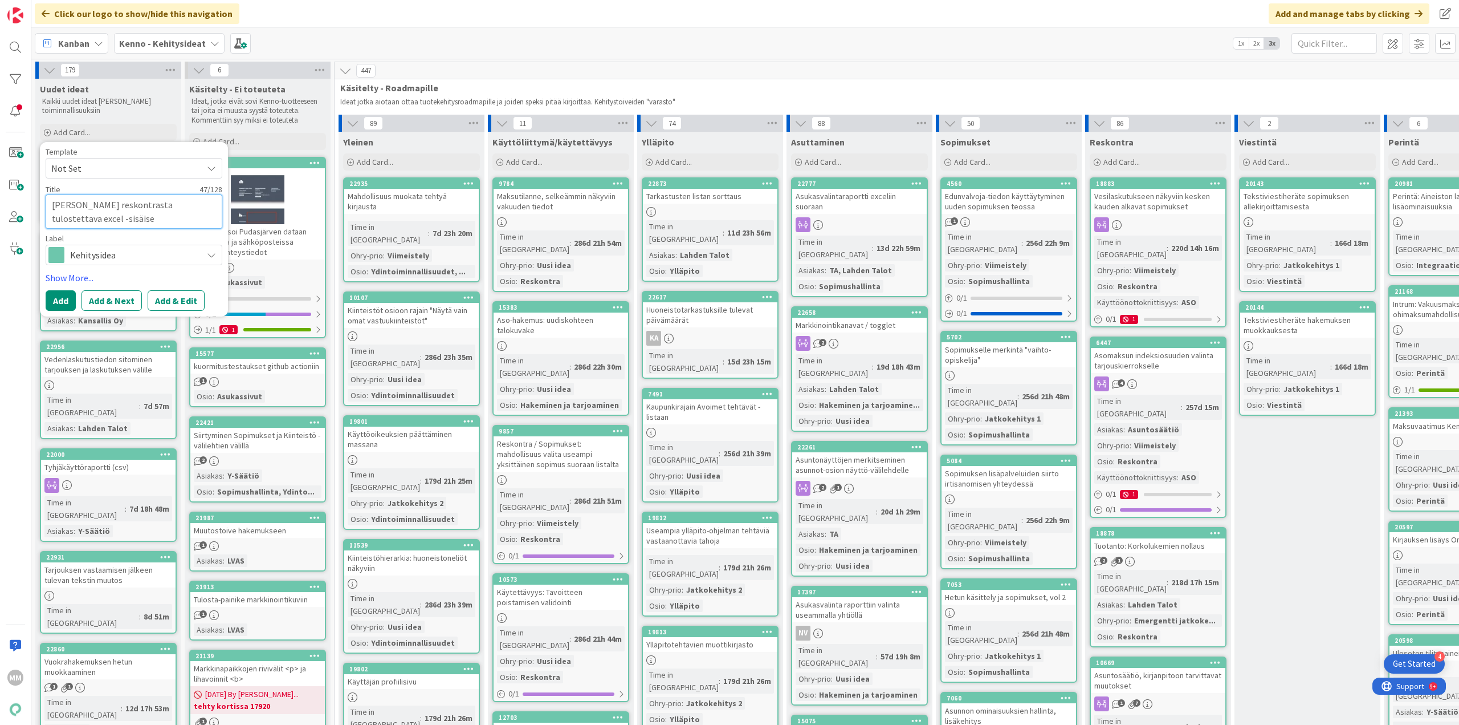
type textarea "[PERSON_NAME] reskontrasta tulostettava excel -sisäiset"
type textarea "x"
type textarea "[PERSON_NAME] reskontrasta tulostettava excel -sisäiset"
type textarea "x"
type textarea "[PERSON_NAME] reskontrasta tulostettava excel -sisäiset s"
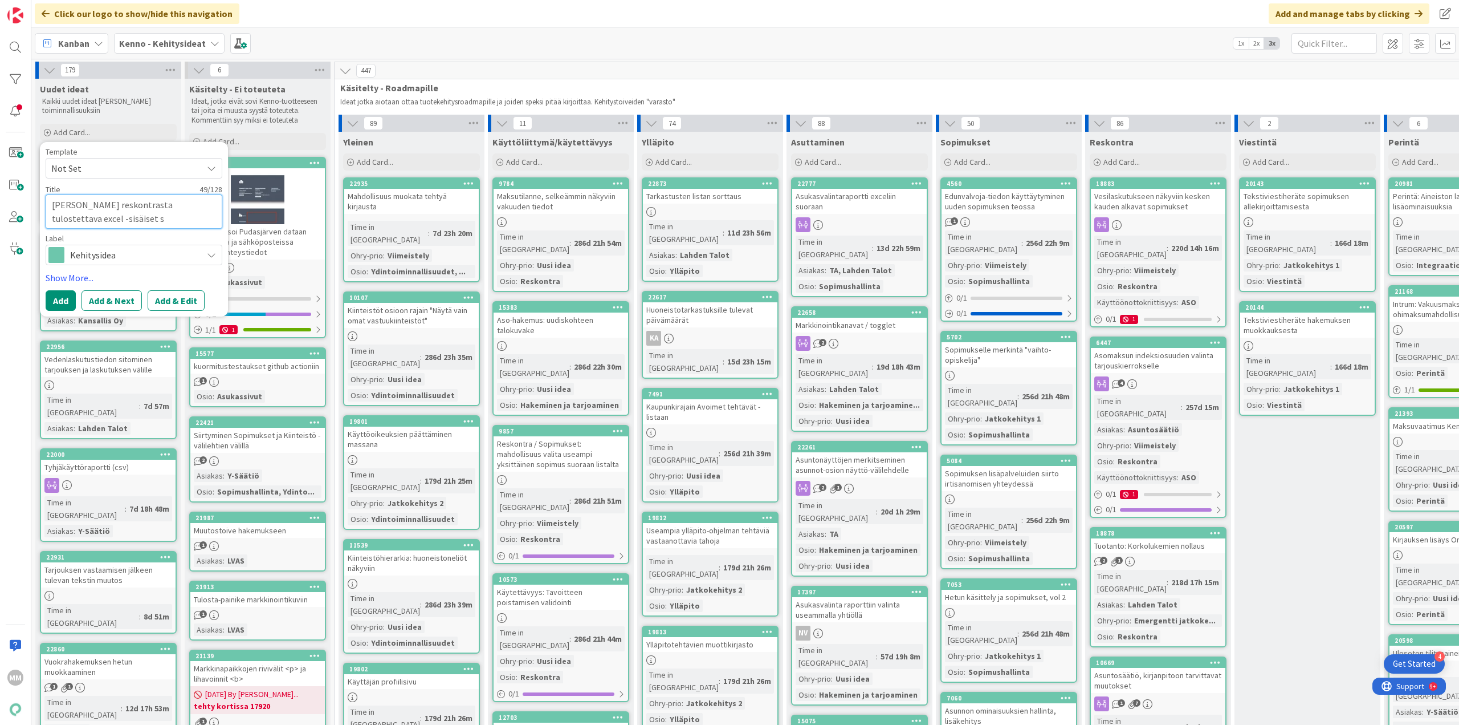
type textarea "x"
type textarea "[PERSON_NAME] reskontrasta tulostettava excel -sisäiset si"
type textarea "x"
type textarea "[PERSON_NAME] reskontrasta tulostettava excel -sisäiset siir"
type textarea "x"
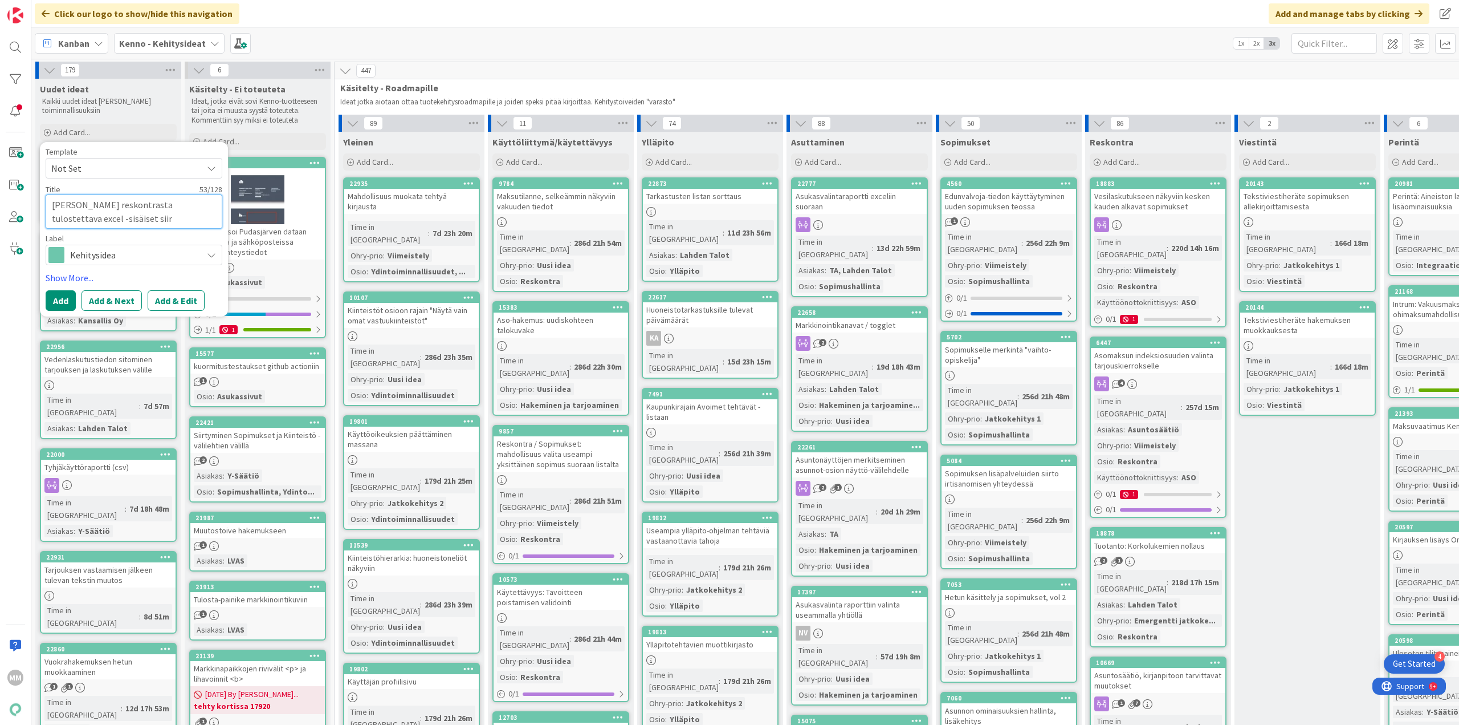
type textarea "[PERSON_NAME] reskontrasta tulostettava excel -sisäiset siirr"
type textarea "x"
type textarea "[PERSON_NAME] reskontrasta tulostettava excel -sisäiset siirrot"
type textarea "x"
type textarea "[PERSON_NAME] reskontrasta tulostettava excel -sisäiset siirrot"
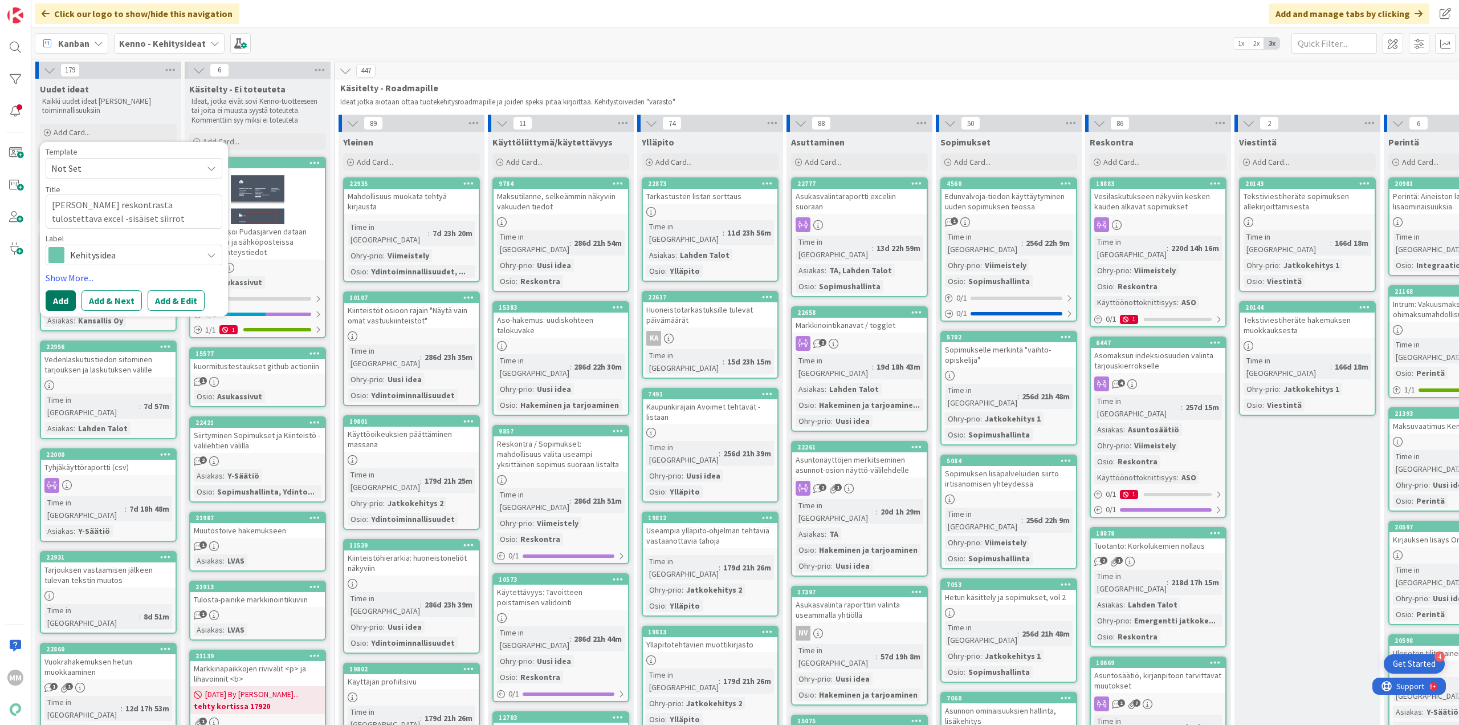
click at [60, 306] on button "Add" at bounding box center [61, 300] width 30 height 21
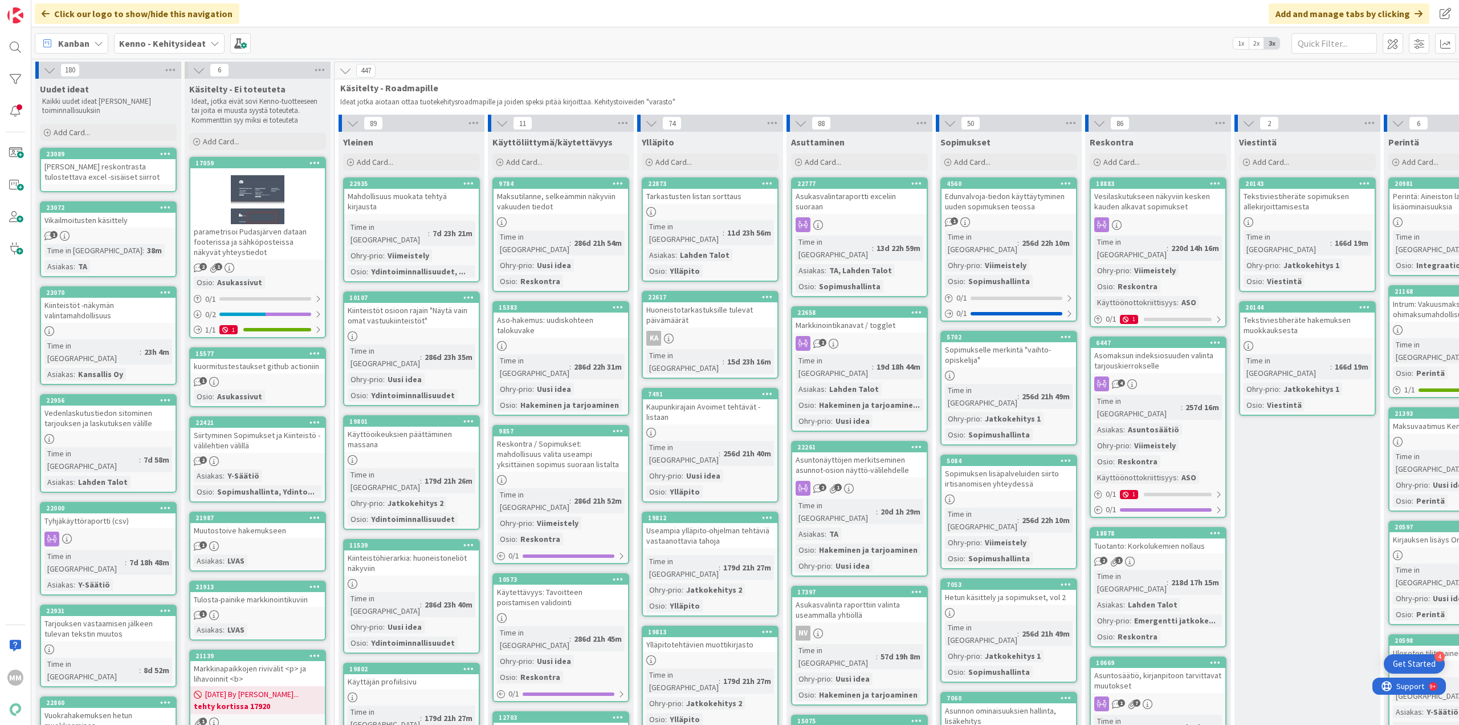
click at [129, 176] on div "[PERSON_NAME] reskontrasta tulostettava excel -sisäiset siirrot" at bounding box center [108, 171] width 135 height 25
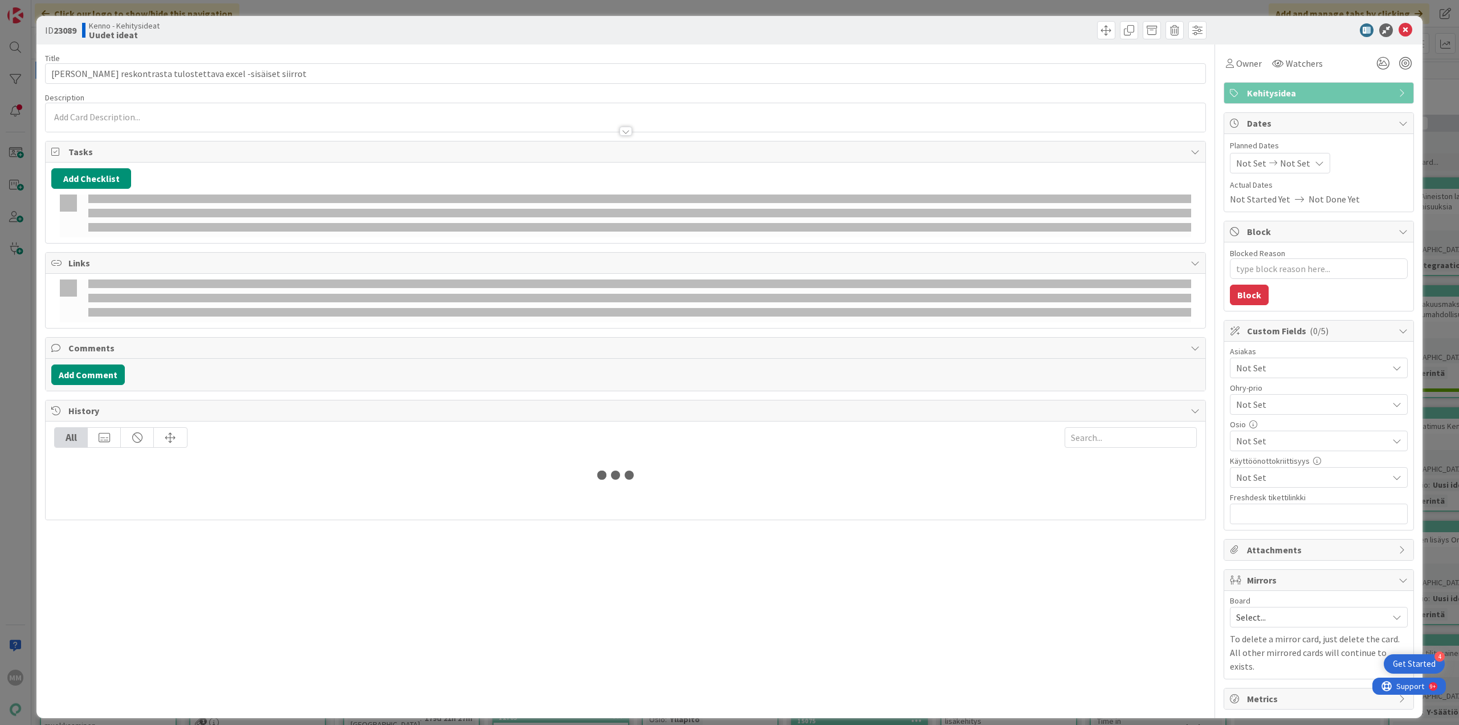
type textarea "x"
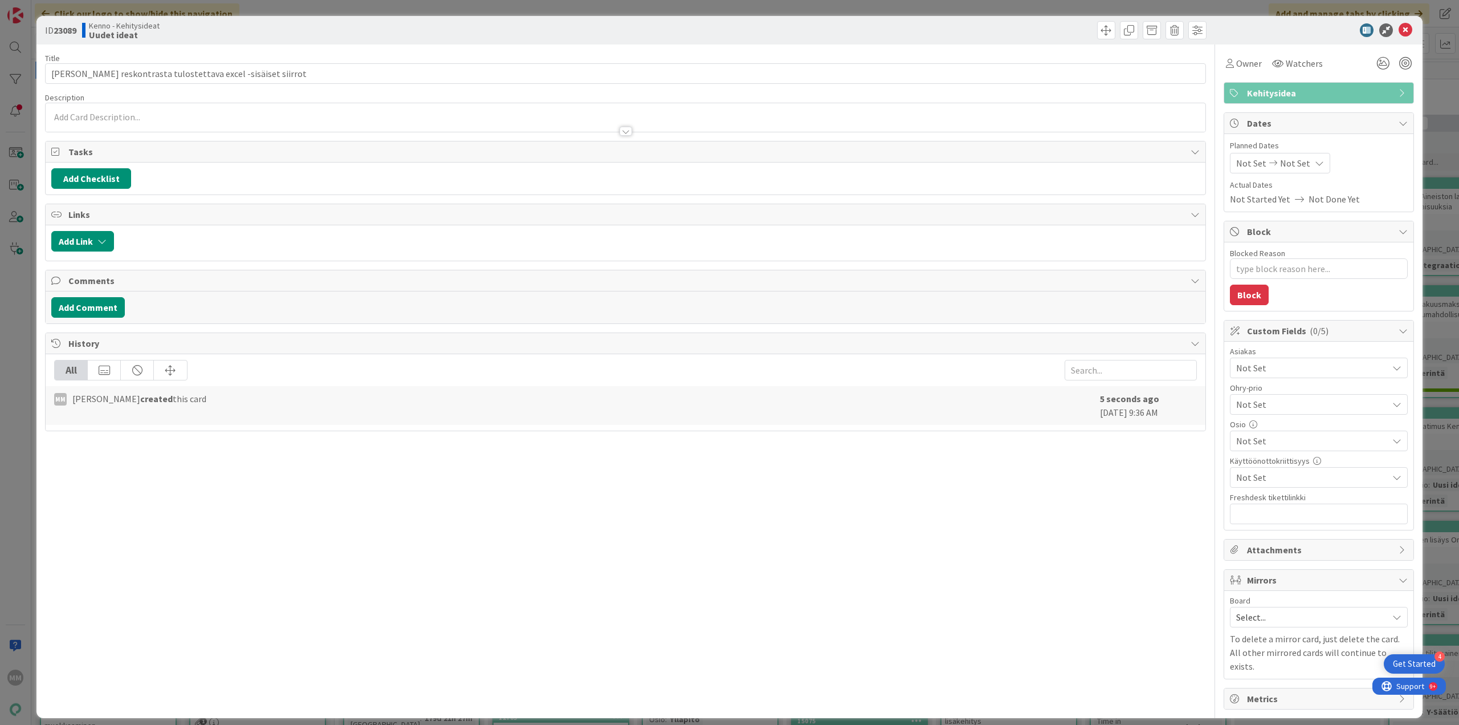
click at [169, 122] on div at bounding box center [626, 126] width 1160 height 12
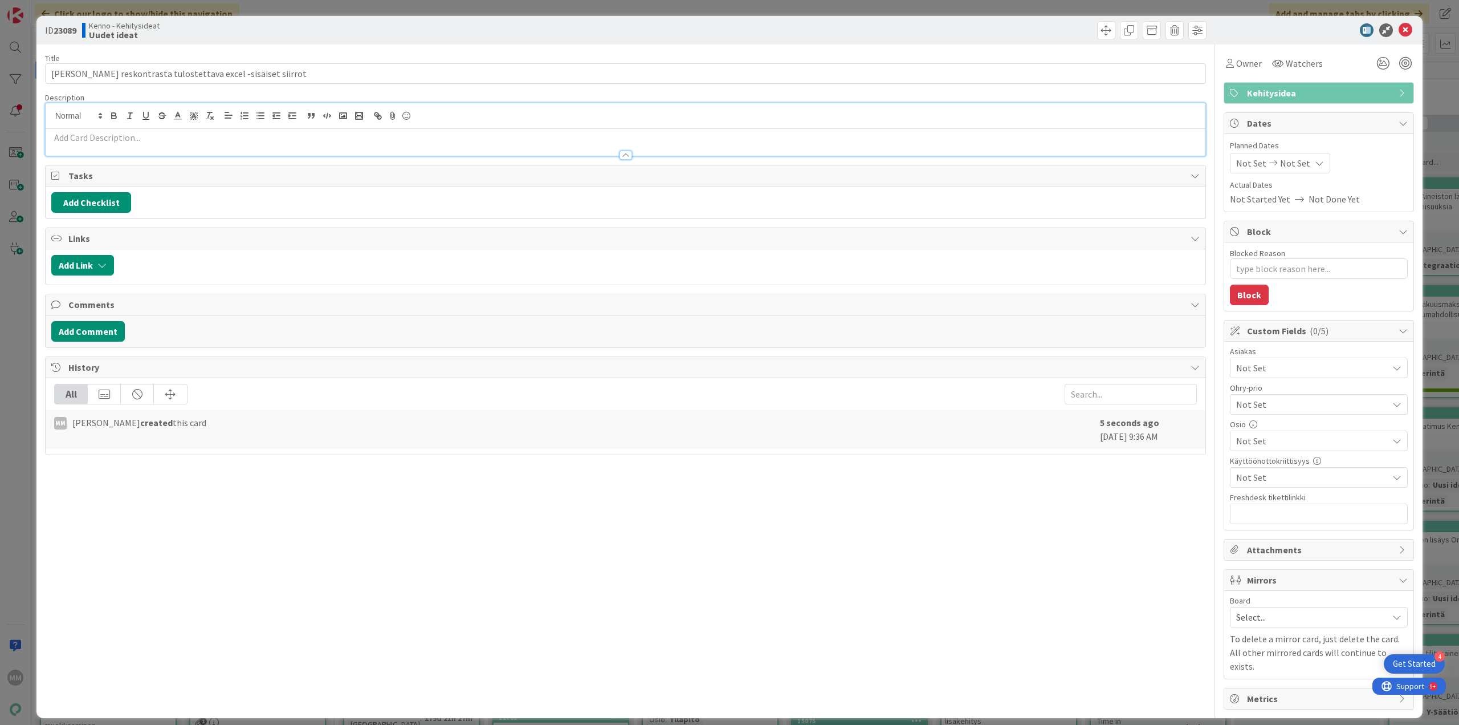
click at [153, 140] on p at bounding box center [625, 137] width 1149 height 13
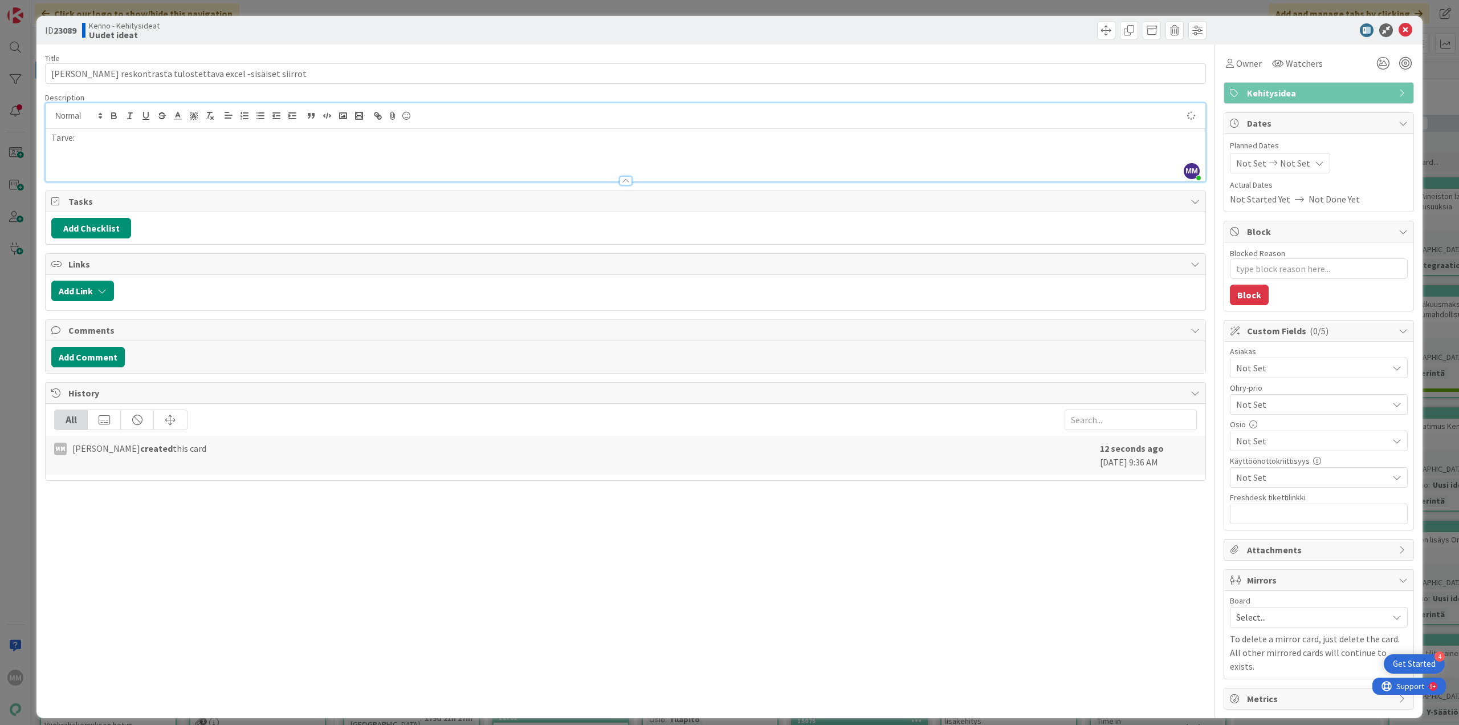
type textarea "x"
